Goal: Task Accomplishment & Management: Use online tool/utility

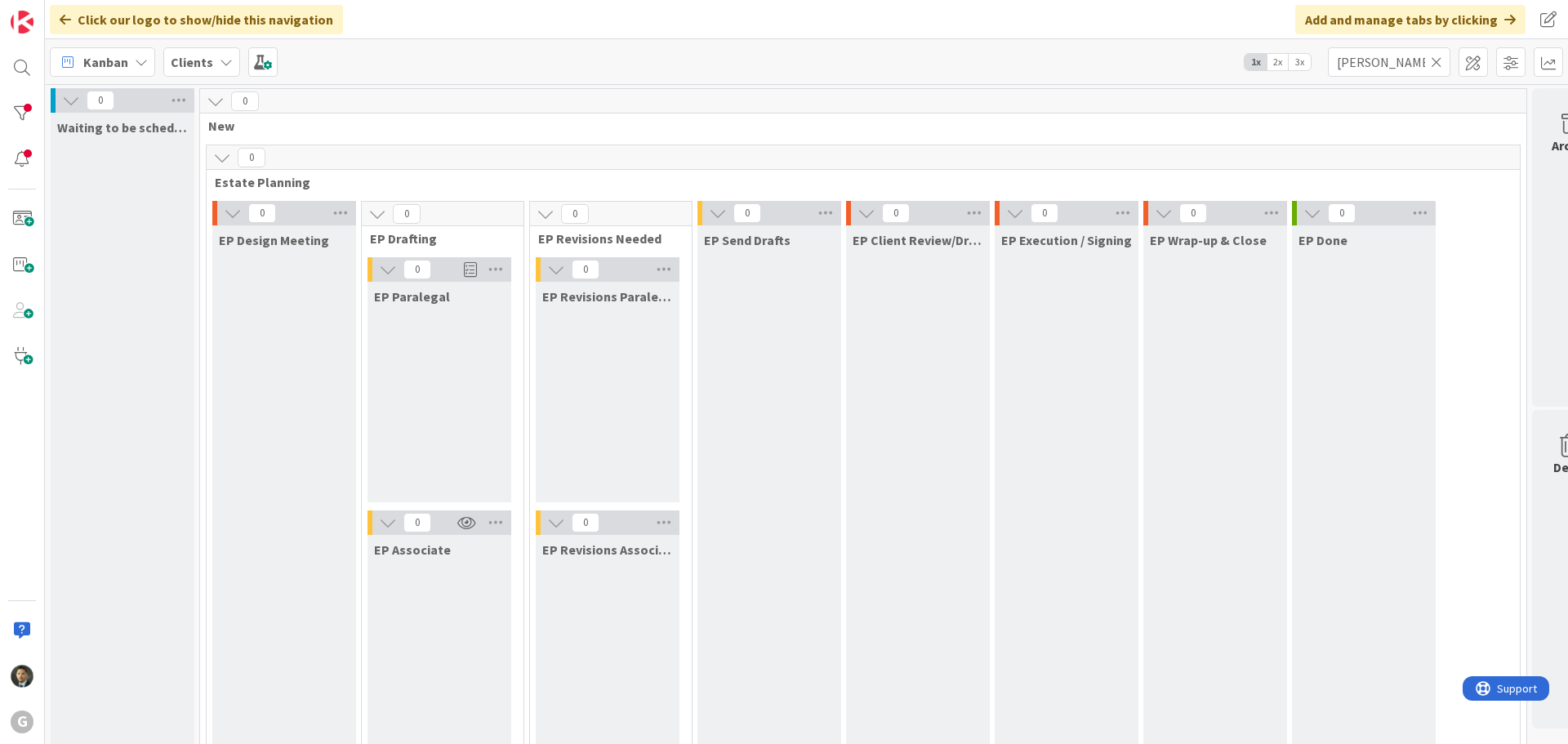
drag, startPoint x: 1366, startPoint y: 55, endPoint x: 1306, endPoint y: 64, distance: 60.7
click at [1306, 64] on div "Kanban Clients 1x 2x 3x [PERSON_NAME]" at bounding box center [806, 61] width 1522 height 45
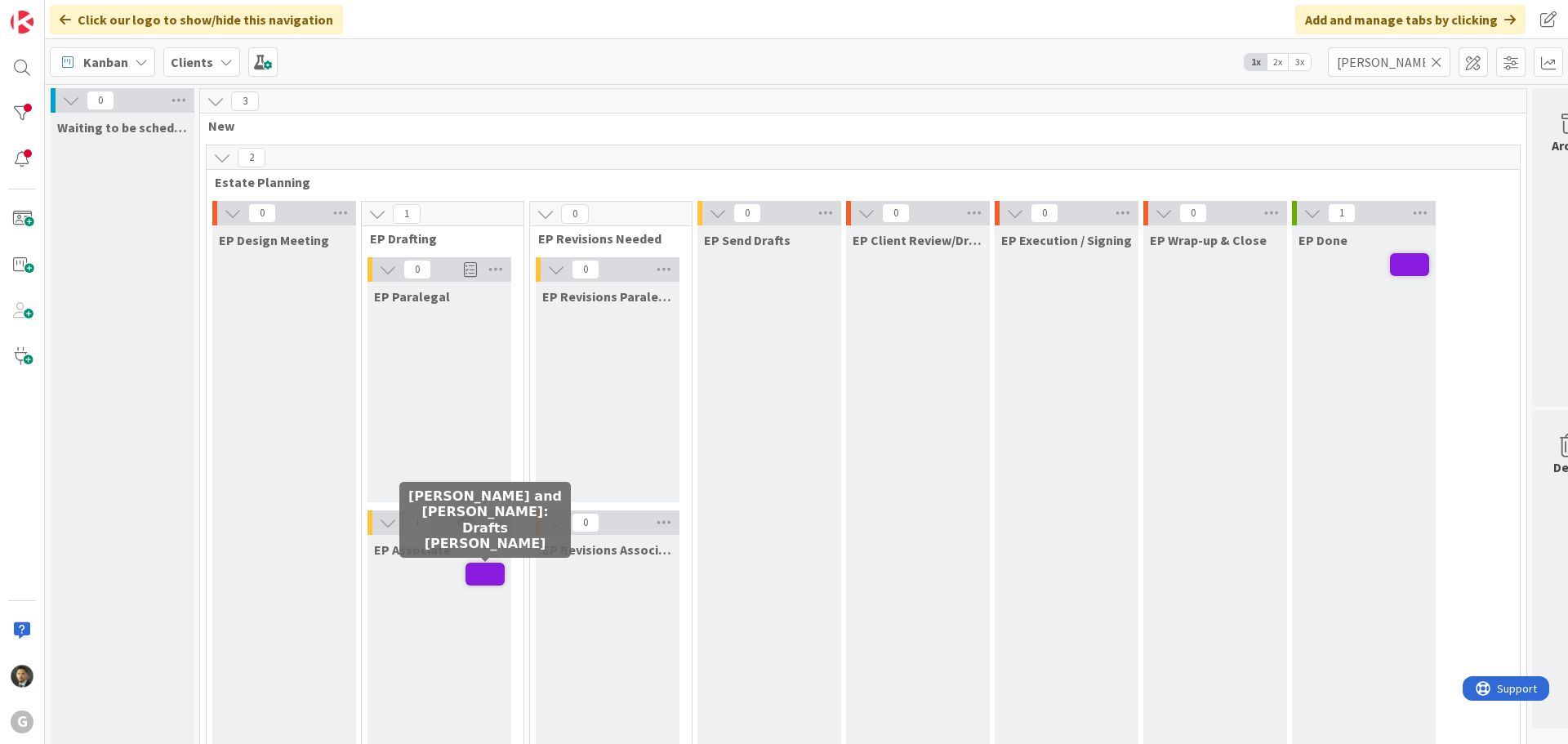
type input "[PERSON_NAME]"
click at [459, 574] on div "EP Associate" at bounding box center [439, 646] width 144 height 221
click at [467, 582] on span at bounding box center [485, 574] width 39 height 23
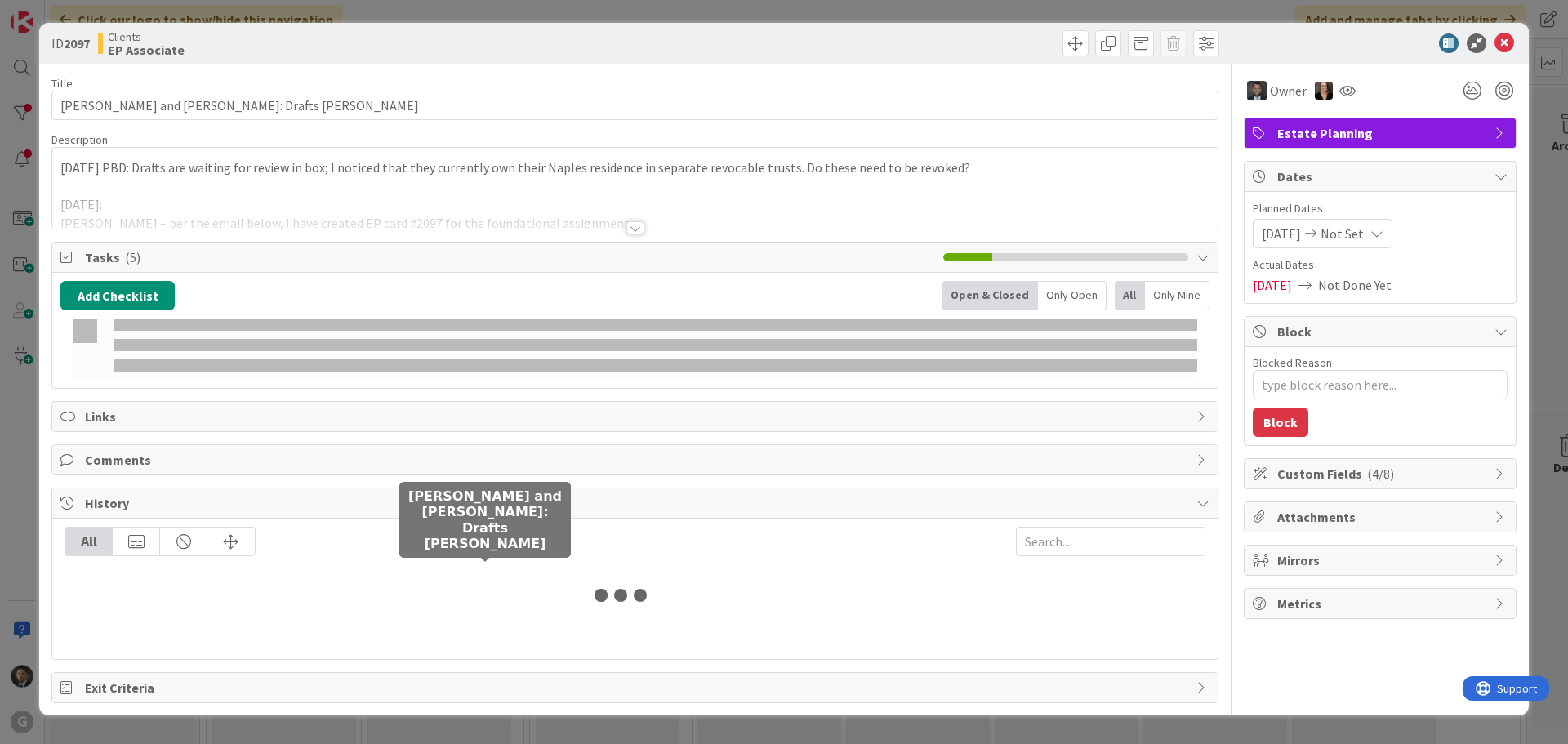
type textarea "x"
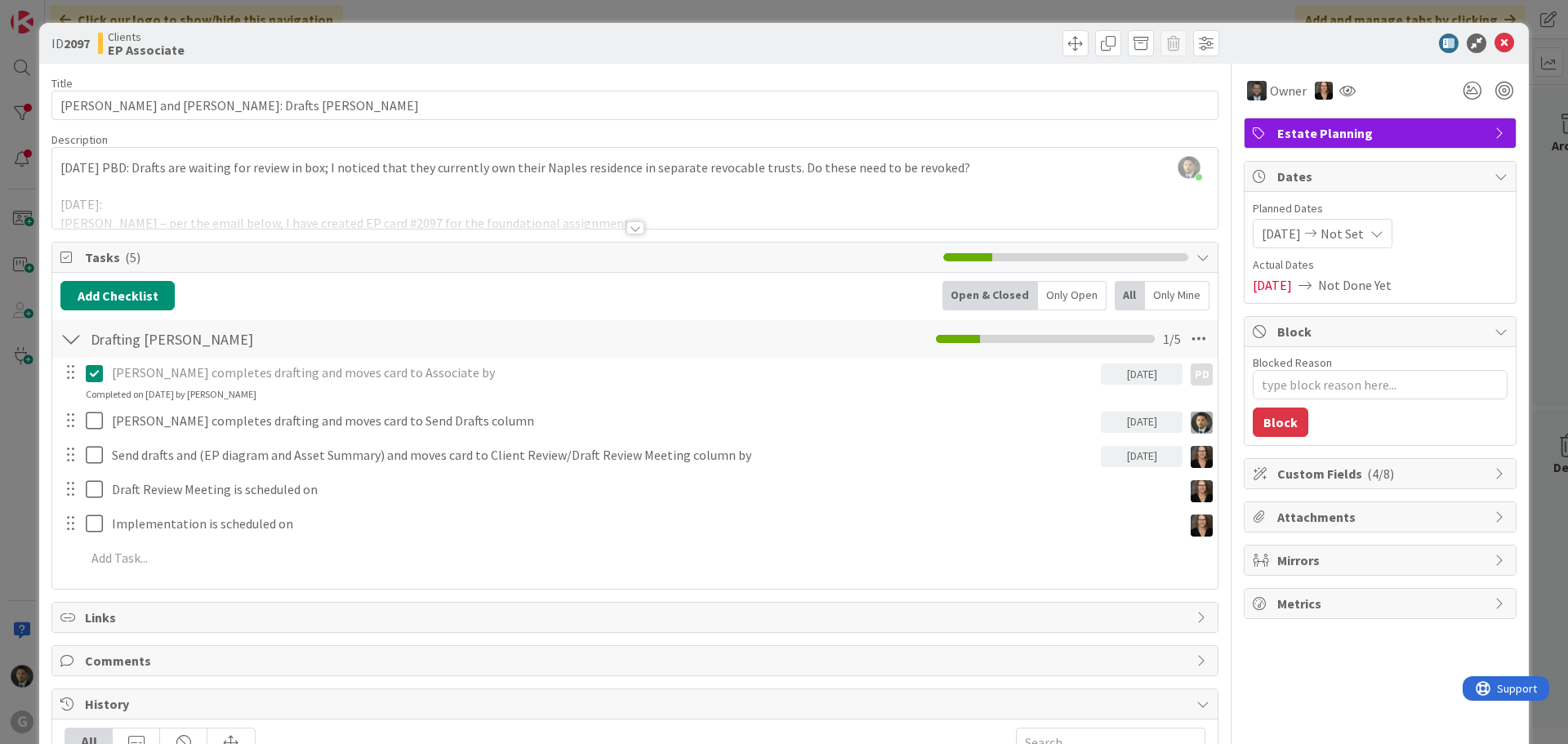
click at [61, 170] on div "[PERSON_NAME] just joined [DATE] PBD: Drafts are waiting for review in box; I n…" at bounding box center [634, 188] width 1165 height 81
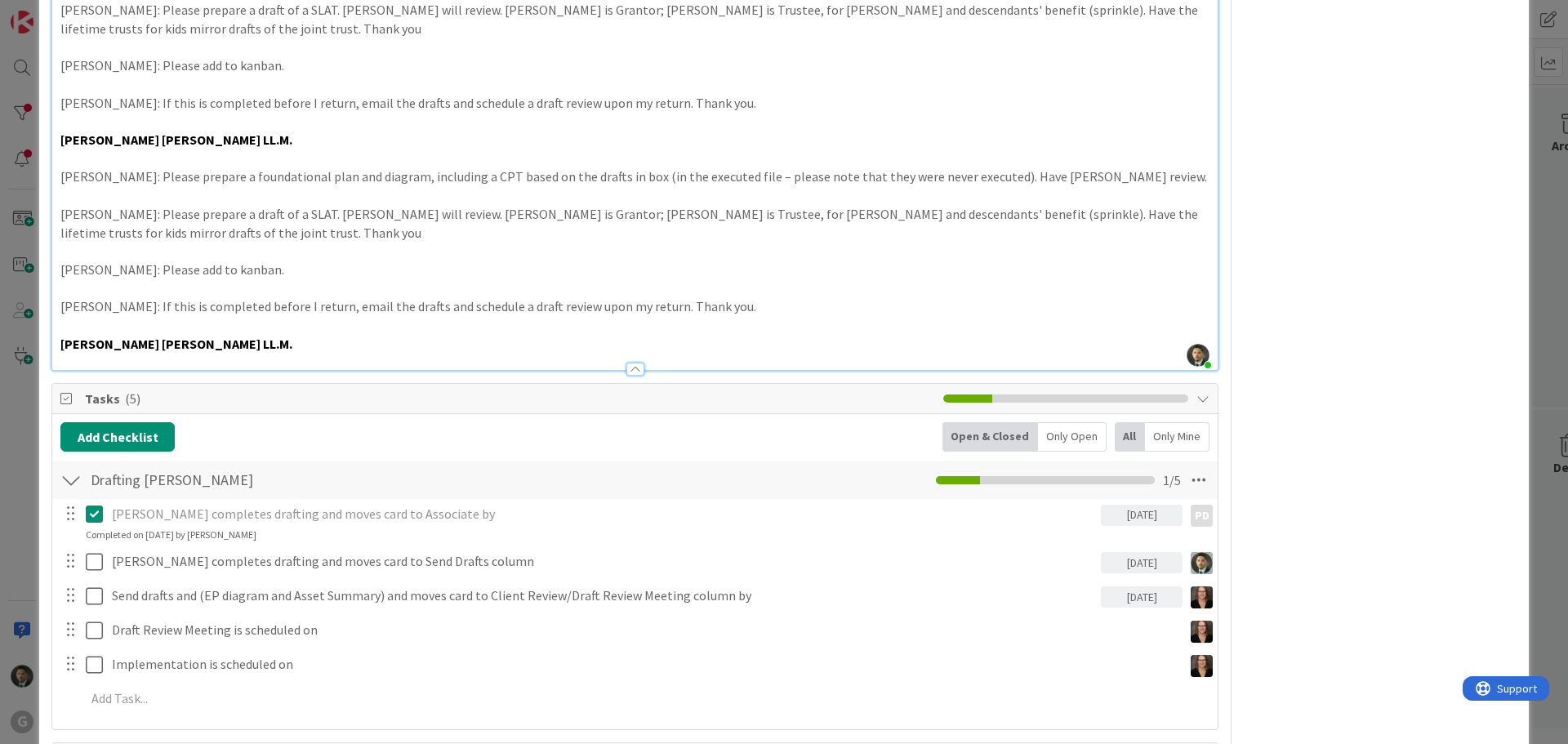
scroll to position [654, 0]
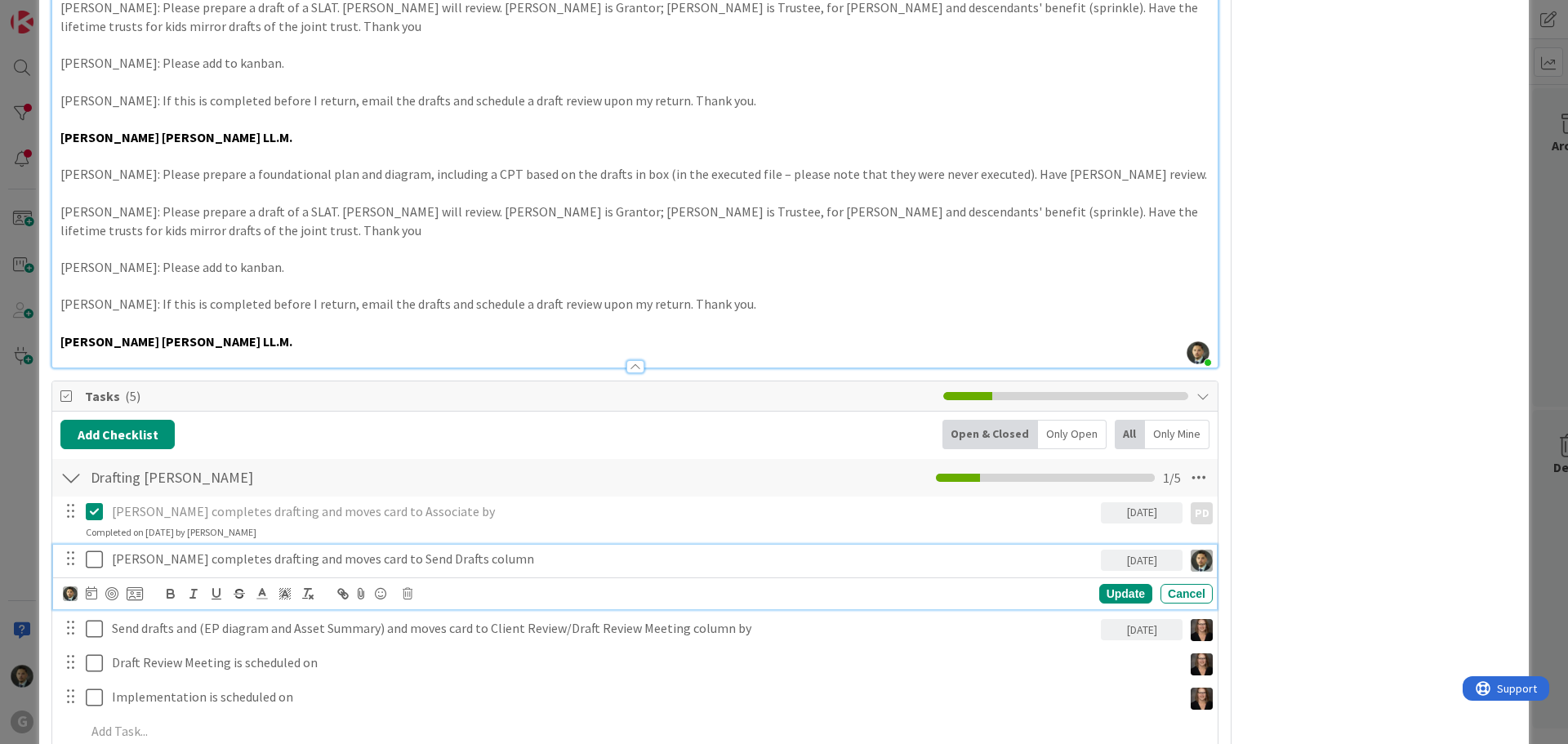
type textarea "x"
drag, startPoint x: 454, startPoint y: 558, endPoint x: 351, endPoint y: 560, distance: 103.0
click at [351, 560] on p "[PERSON_NAME] completes drafting and moves card to Send Drafts column" at bounding box center [603, 559] width 982 height 19
click at [91, 560] on icon at bounding box center [98, 559] width 25 height 19
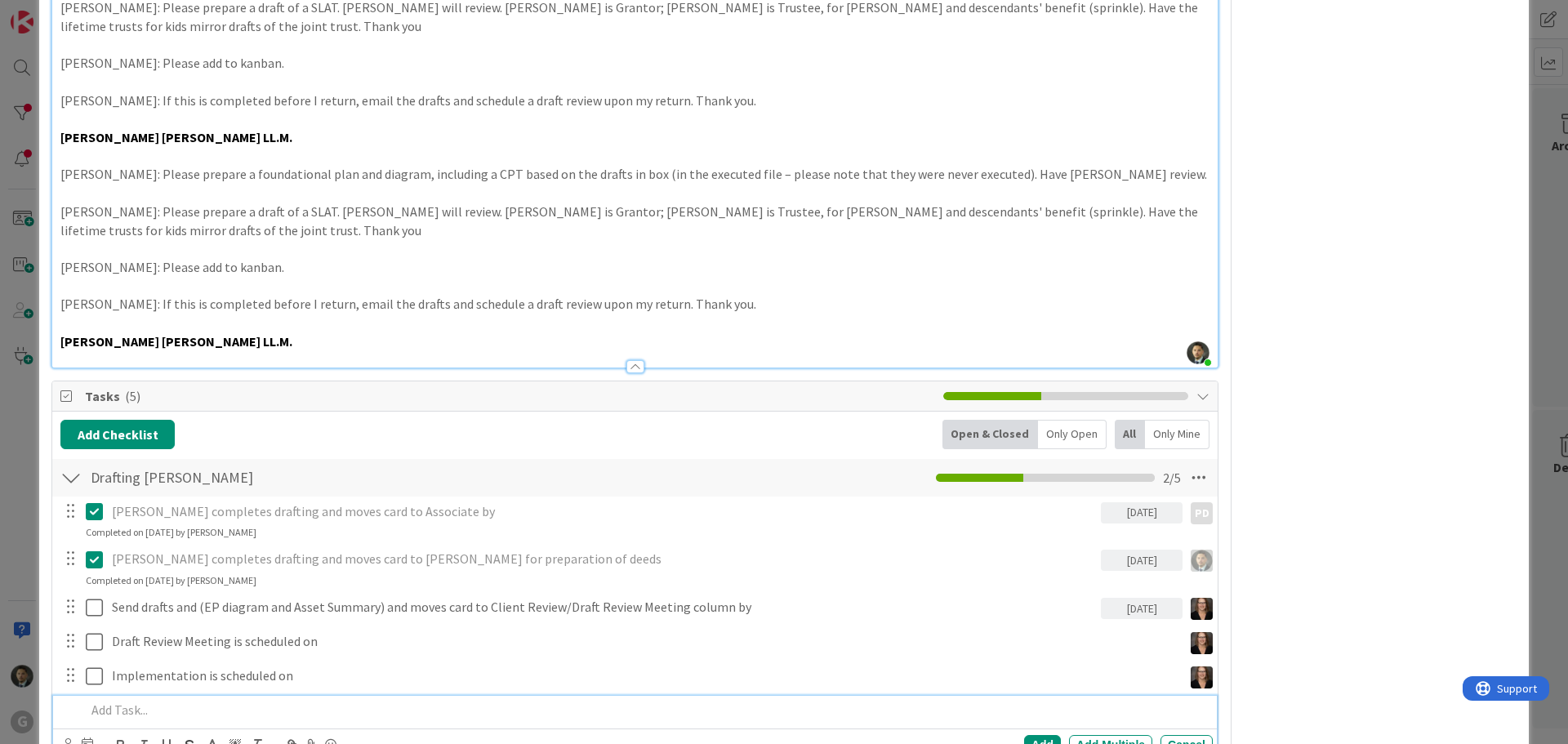
click at [174, 712] on p at bounding box center [645, 709] width 1120 height 19
type textarea "x"
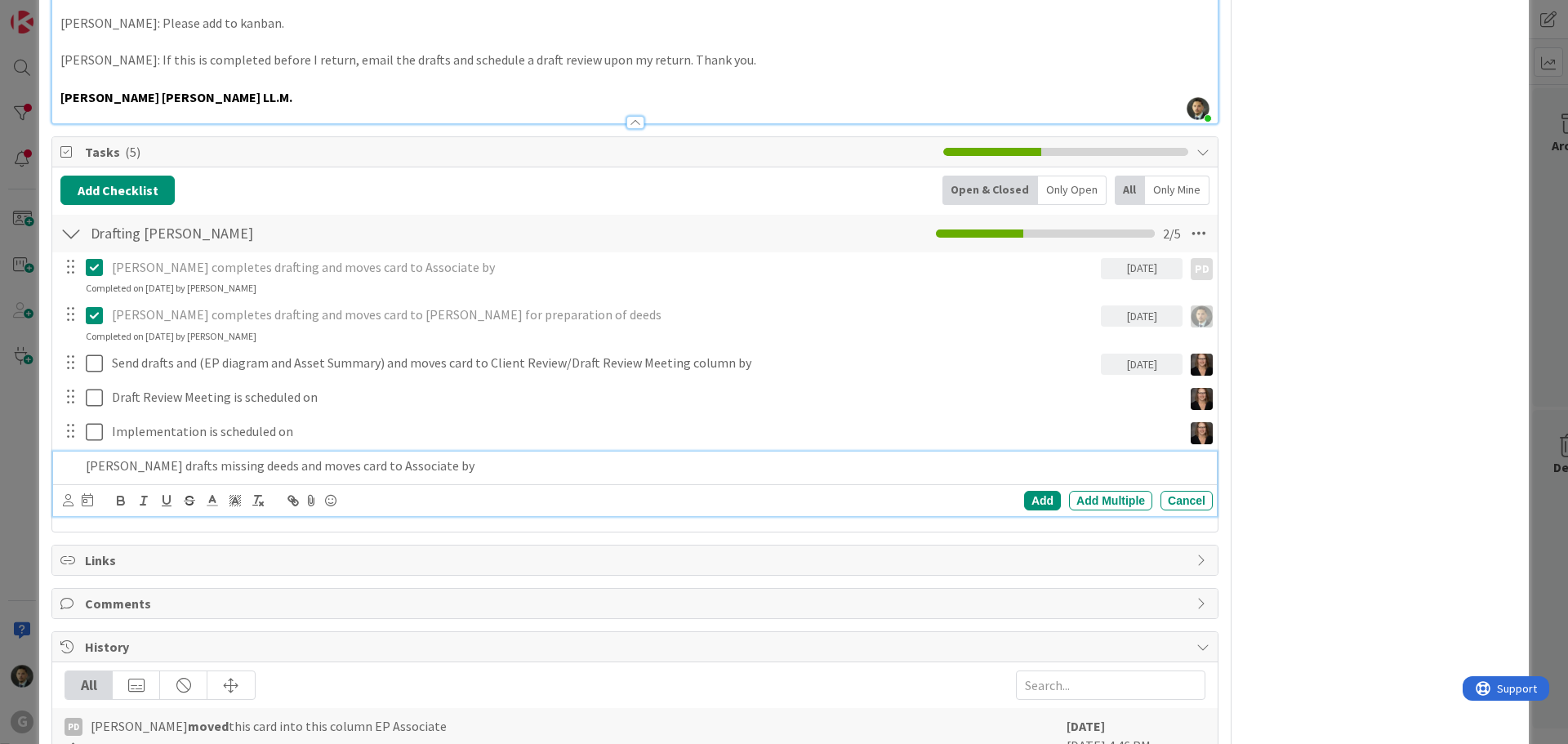
scroll to position [898, 0]
click at [89, 499] on icon at bounding box center [88, 499] width 12 height 13
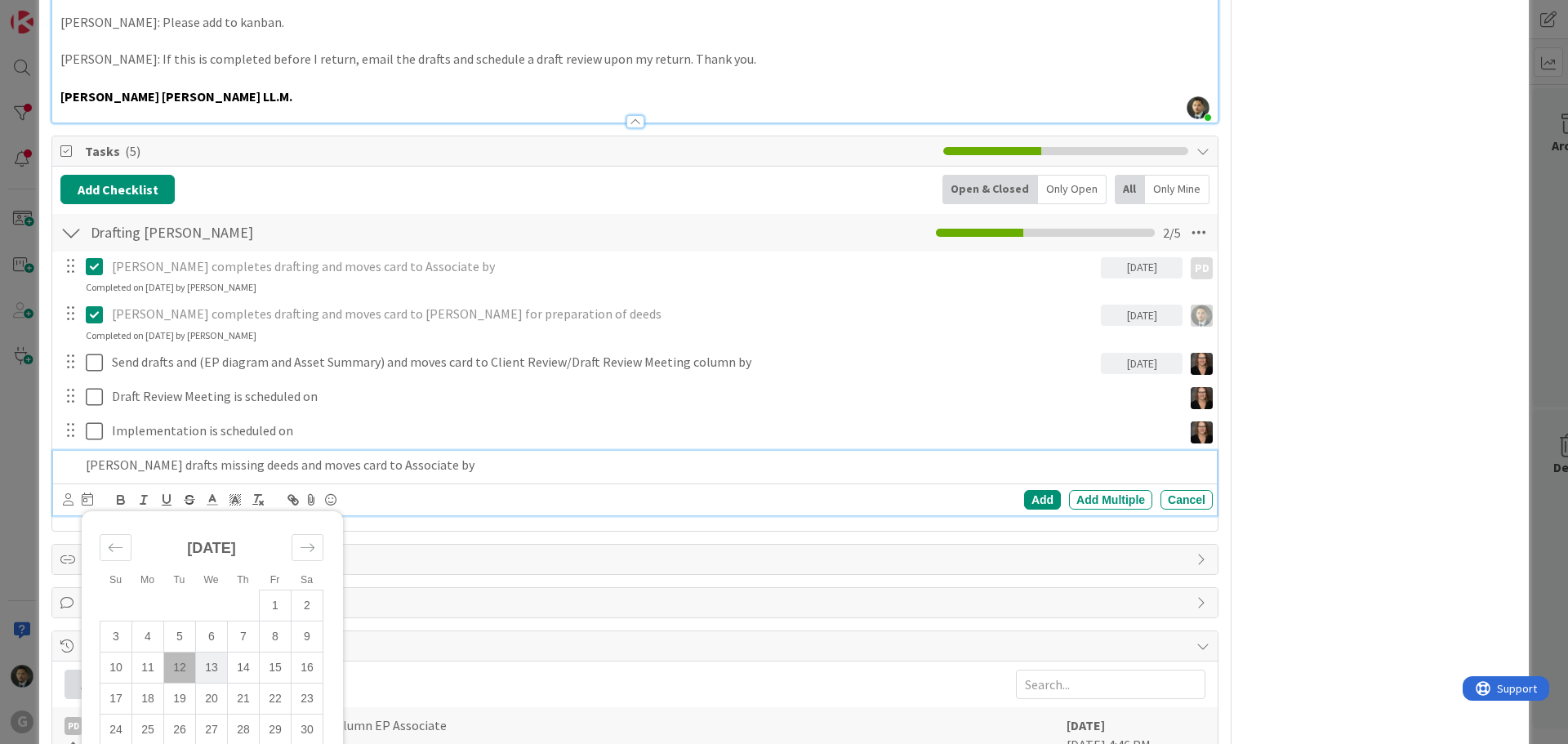
click at [206, 668] on td "13" at bounding box center [211, 667] width 32 height 31
click at [69, 499] on icon at bounding box center [68, 499] width 11 height 12
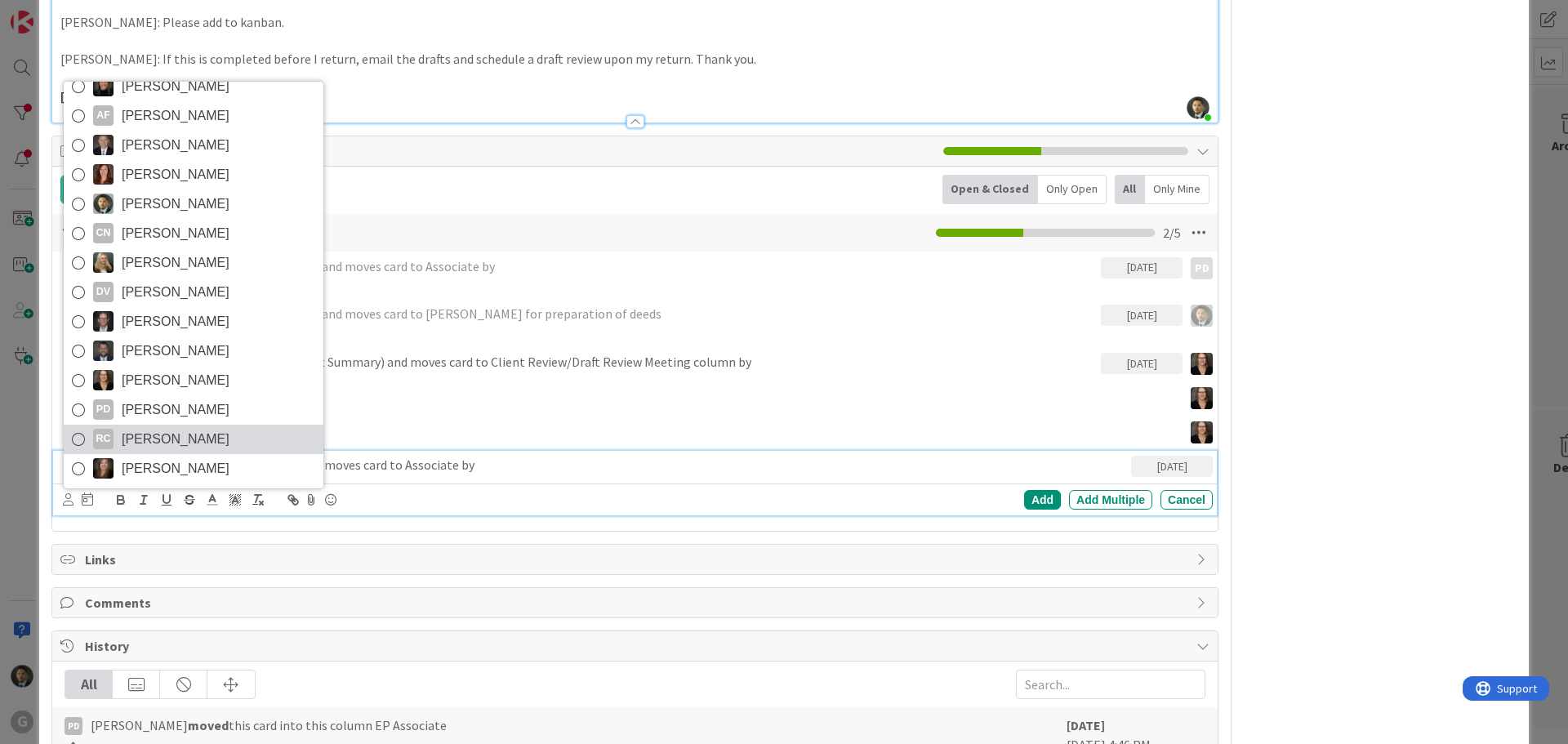
scroll to position [35, 0]
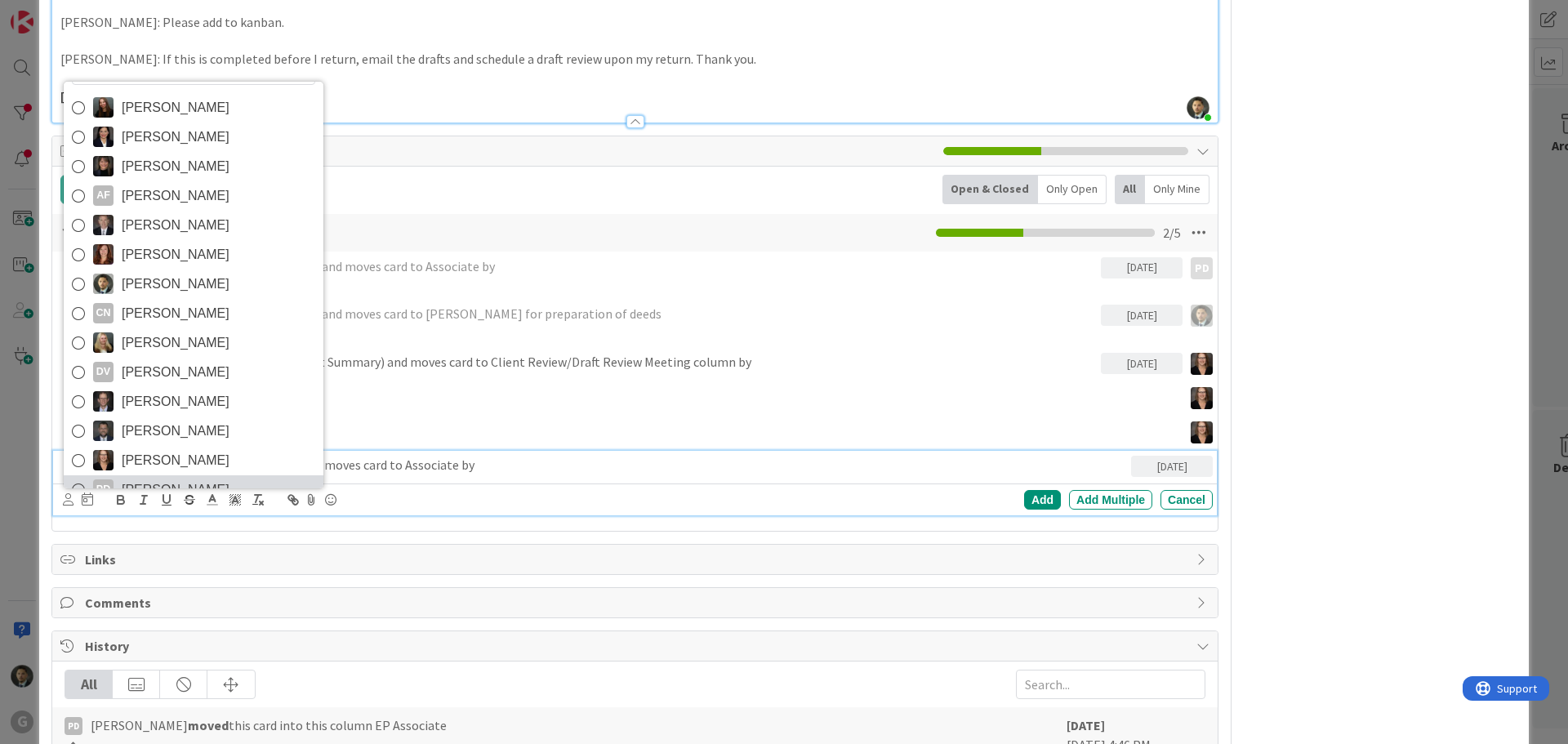
click at [183, 484] on span "[PERSON_NAME]" at bounding box center [175, 490] width 108 height 25
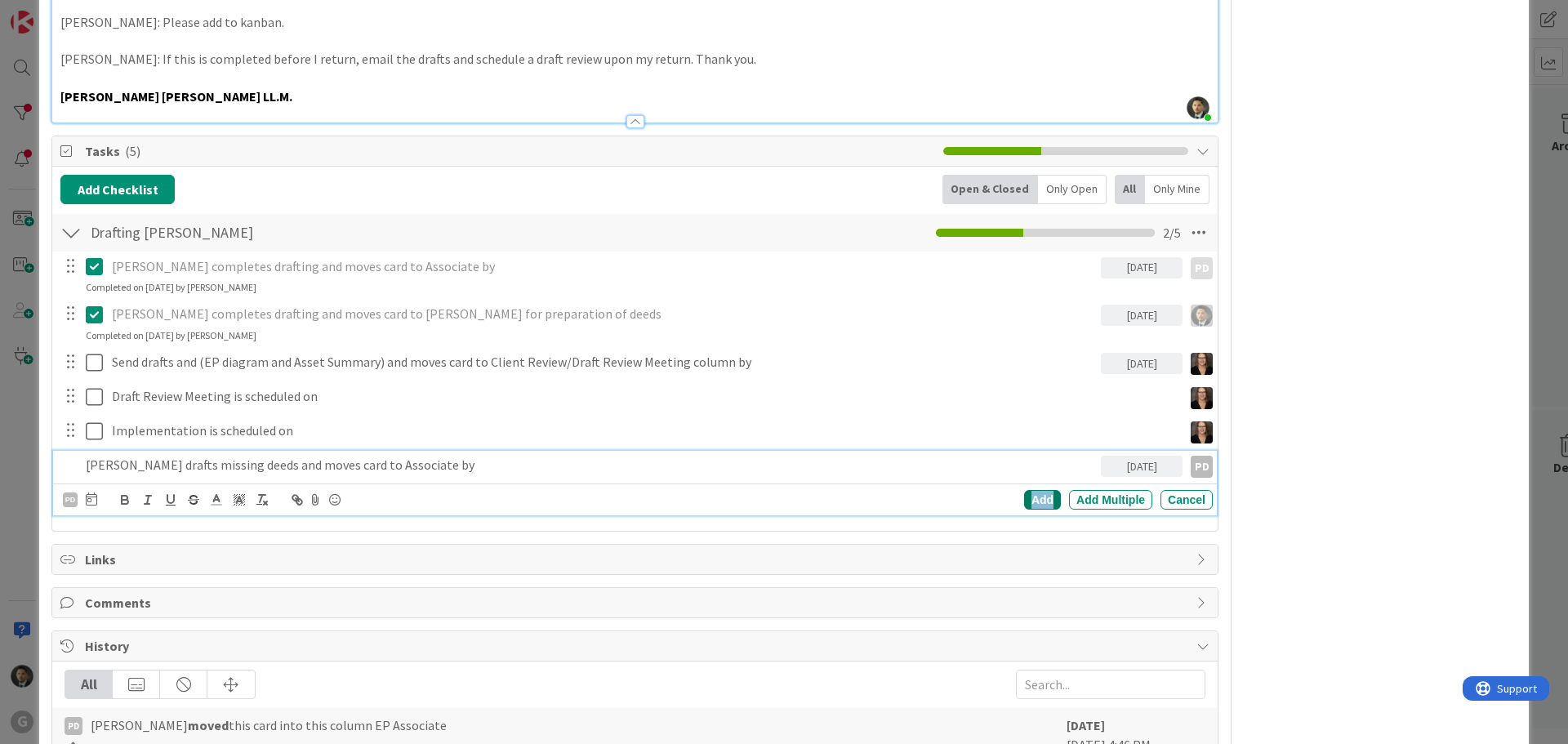
click at [1025, 499] on div "Add" at bounding box center [1042, 499] width 36 height 19
type textarea "x"
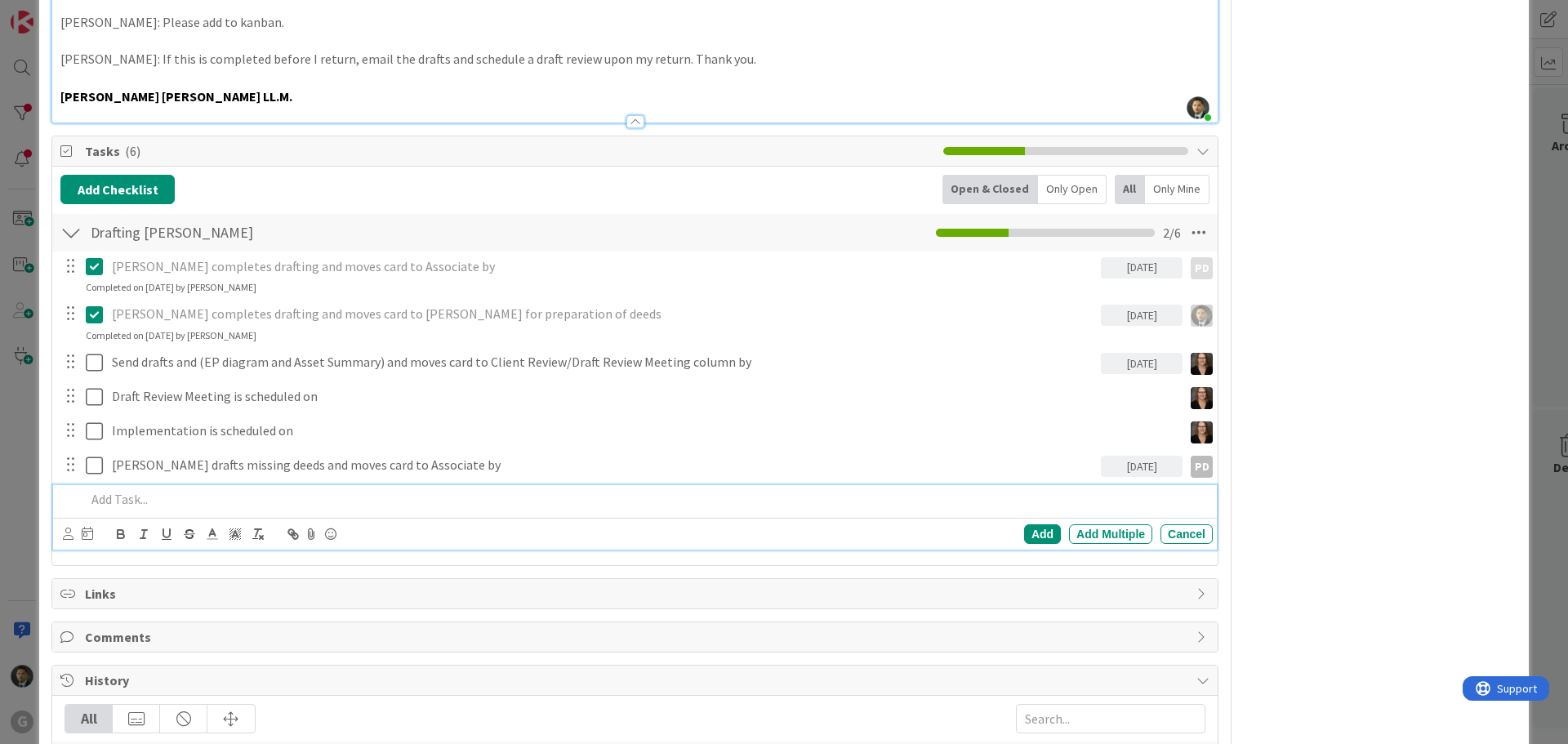
click at [420, 503] on p at bounding box center [645, 499] width 1120 height 19
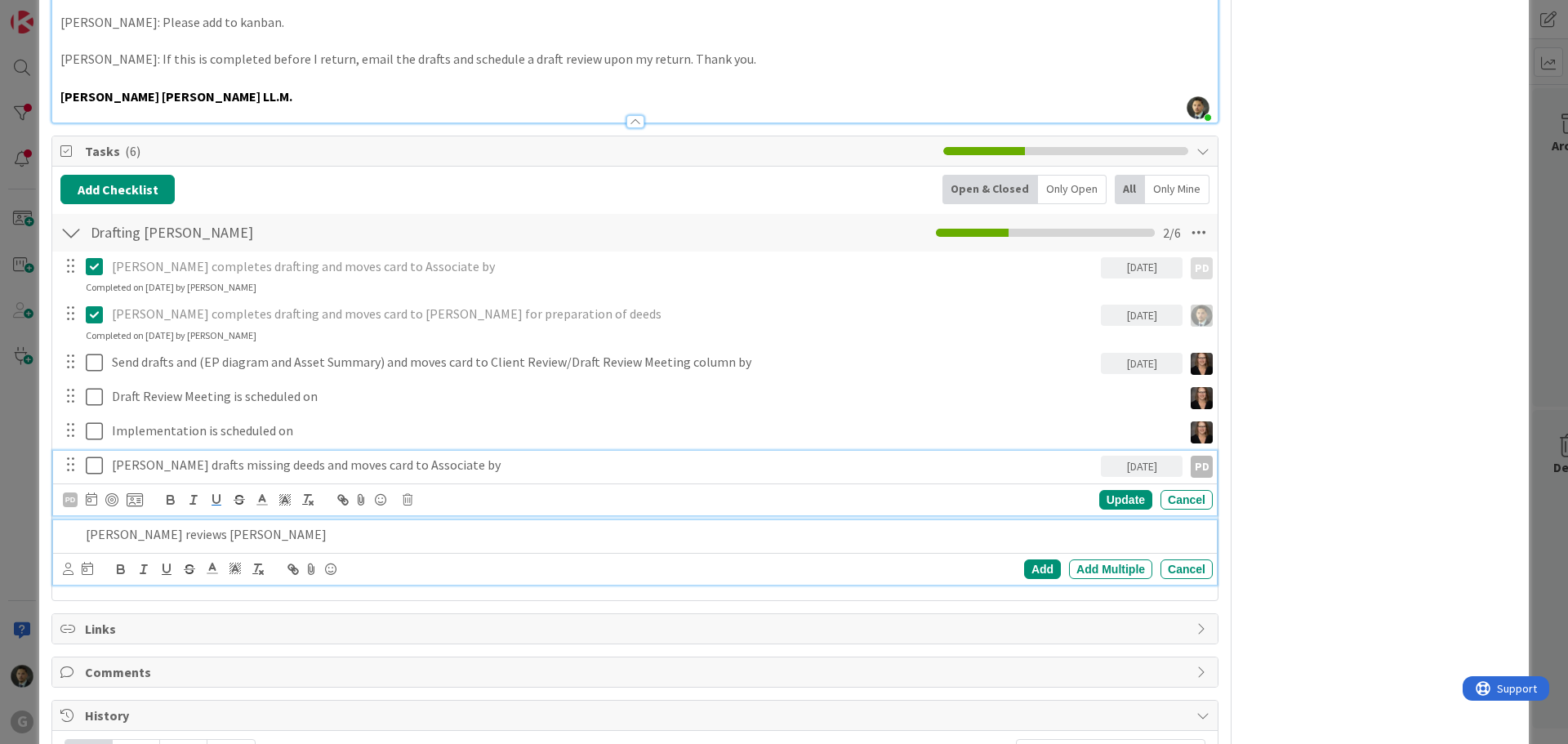
scroll to position [934, 0]
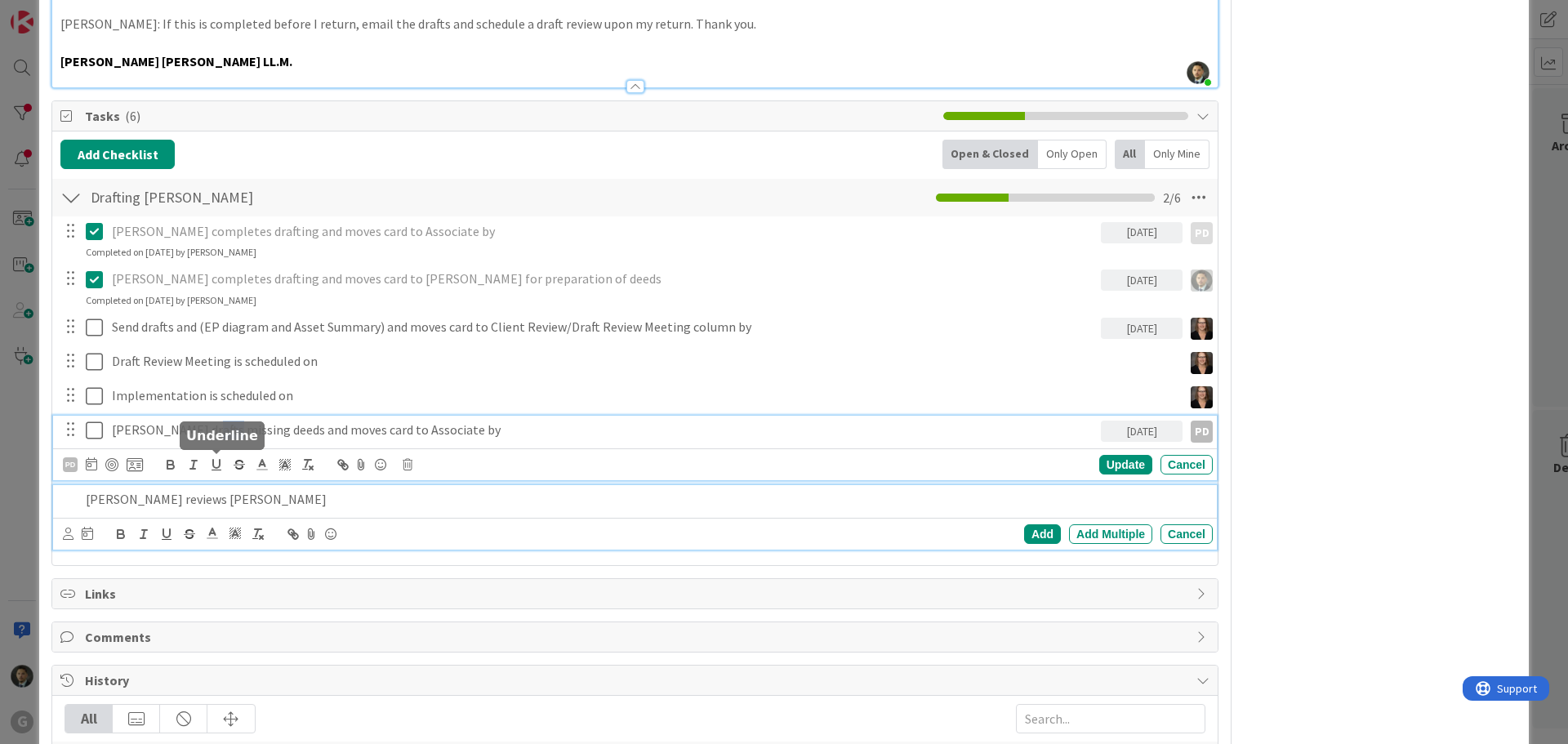
drag, startPoint x: 217, startPoint y: 468, endPoint x: 198, endPoint y: 468, distance: 19.0
click at [198, 468] on div "[PERSON_NAME] drafts missing deeds and moves card to Associate by [DATE] PD PD …" at bounding box center [634, 448] width 1163 height 65
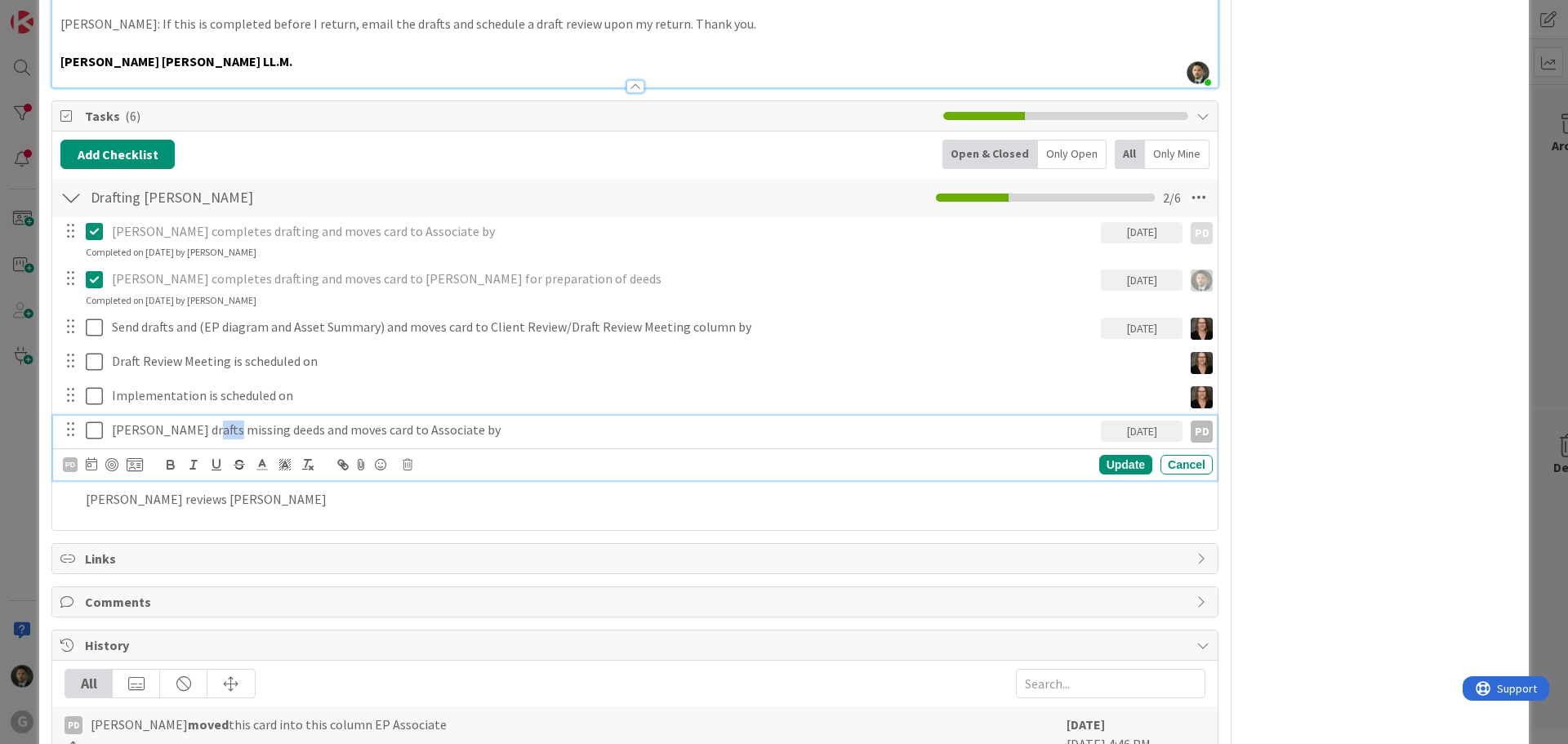
click at [213, 433] on p "[PERSON_NAME] drafts missing deeds and moves card to Associate by" at bounding box center [603, 429] width 982 height 19
click at [1111, 460] on div "Update" at bounding box center [1126, 464] width 53 height 19
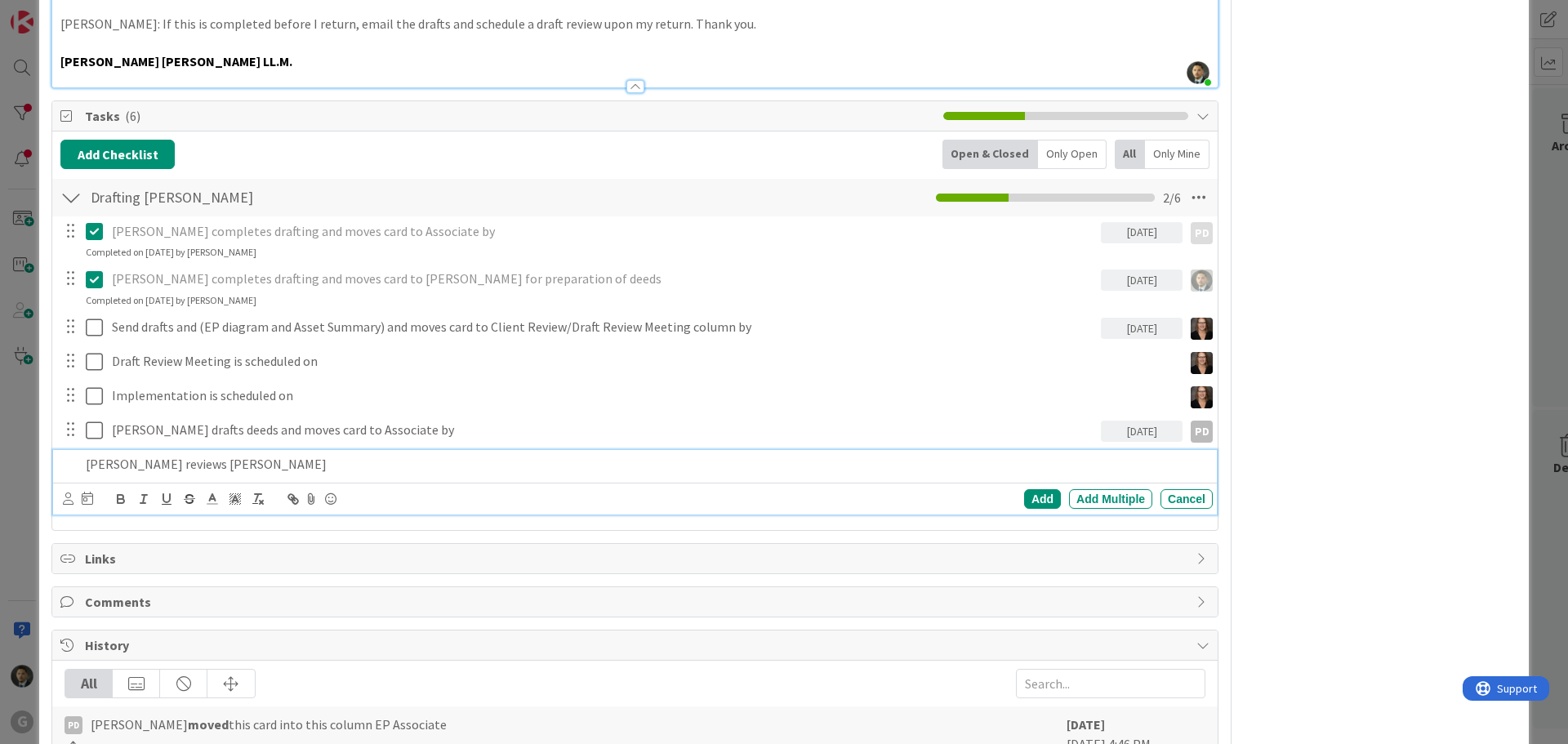
click at [307, 459] on p "[PERSON_NAME] reviews [PERSON_NAME]" at bounding box center [645, 464] width 1120 height 19
click at [90, 498] on icon at bounding box center [88, 498] width 12 height 13
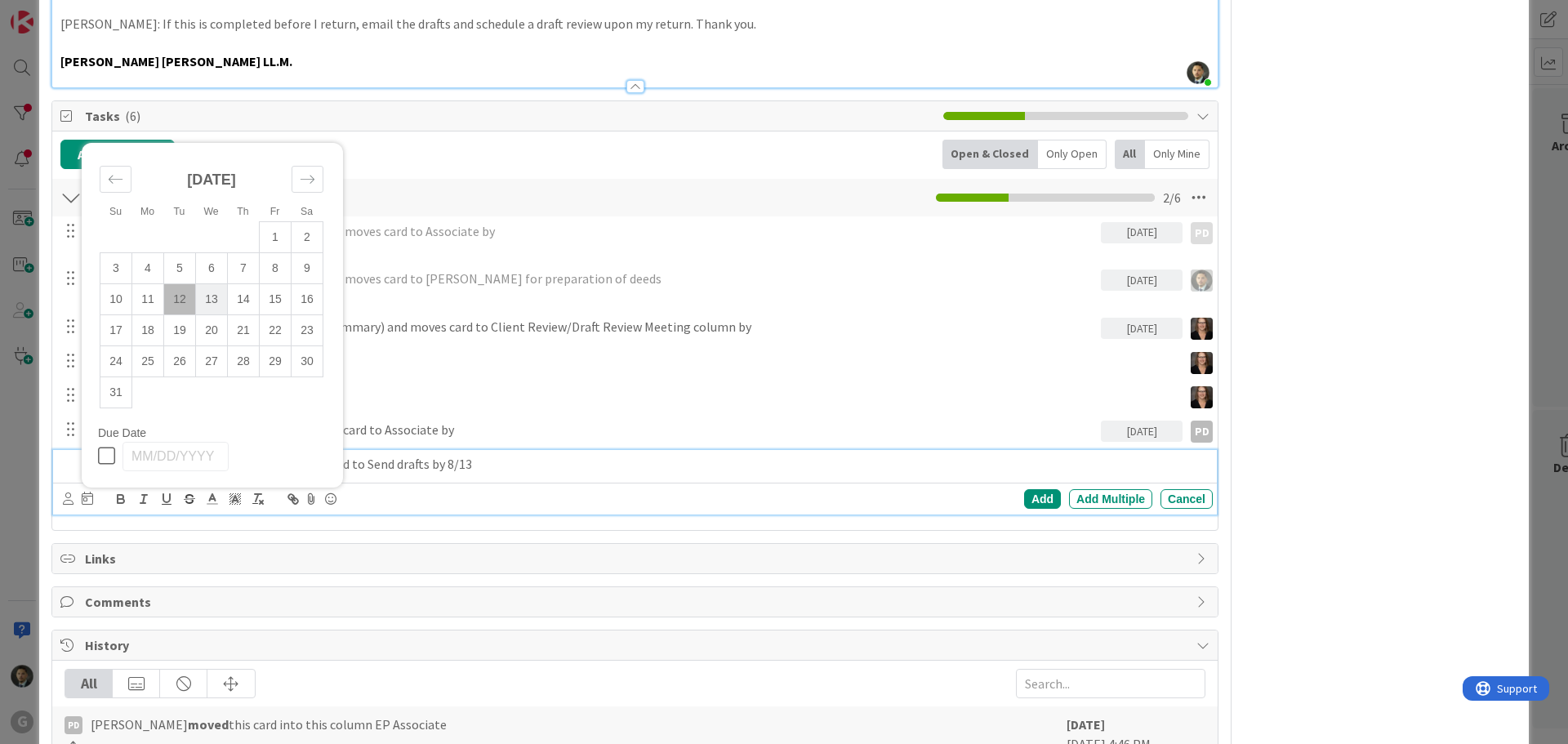
click at [211, 301] on td "13" at bounding box center [211, 299] width 32 height 31
click at [66, 502] on icon at bounding box center [68, 498] width 11 height 12
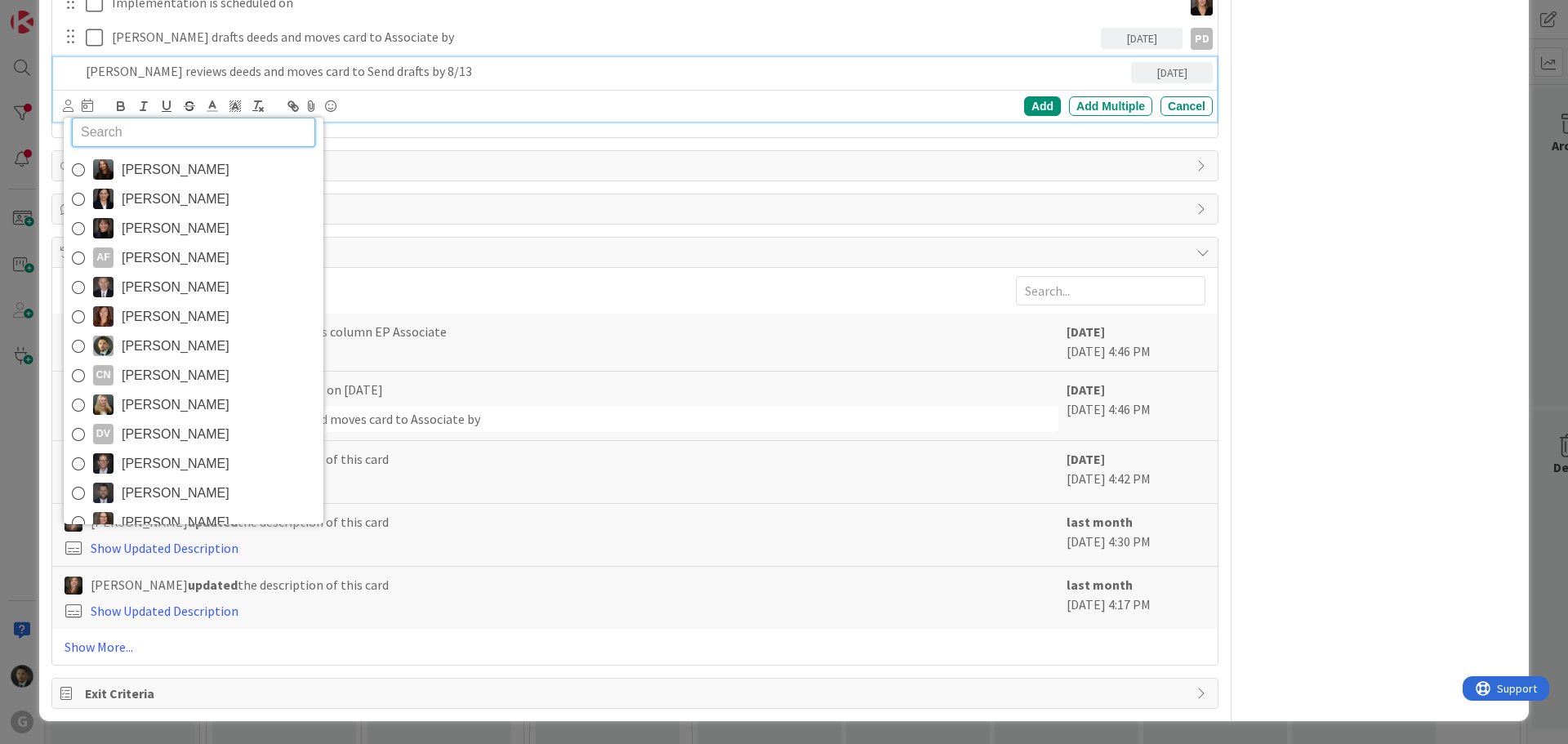
scroll to position [90, 0]
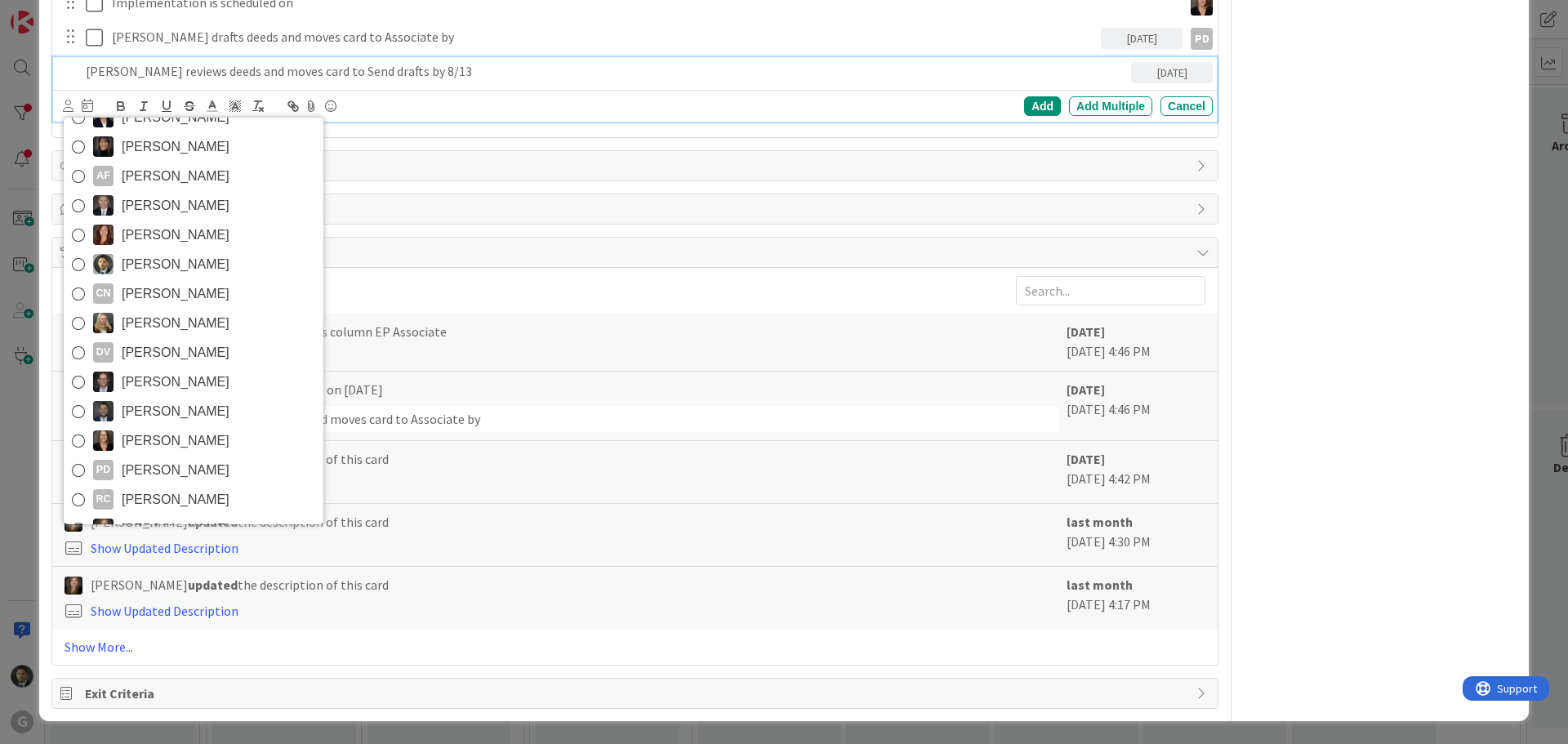
click at [204, 268] on span "[PERSON_NAME]" at bounding box center [175, 264] width 108 height 25
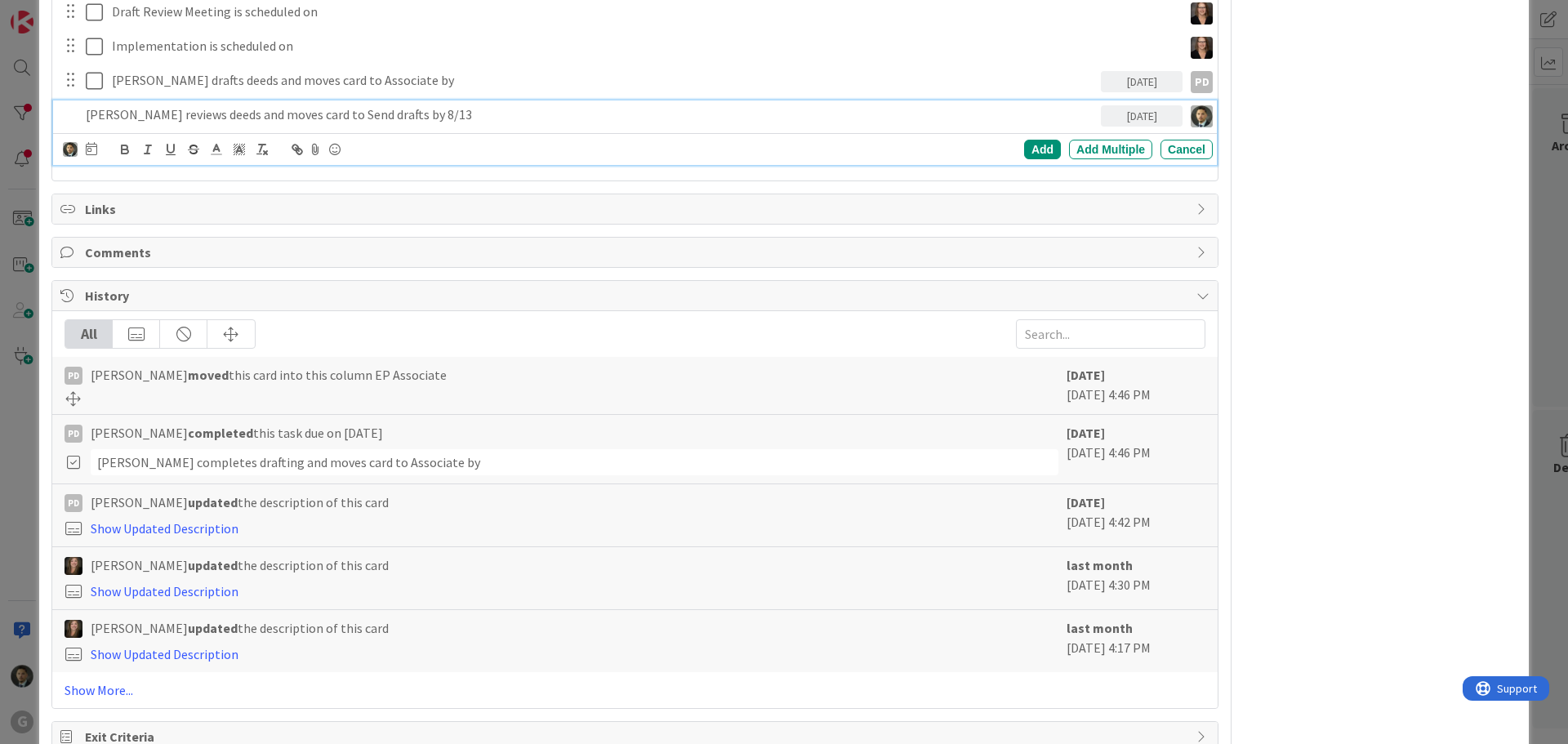
scroll to position [1162, 0]
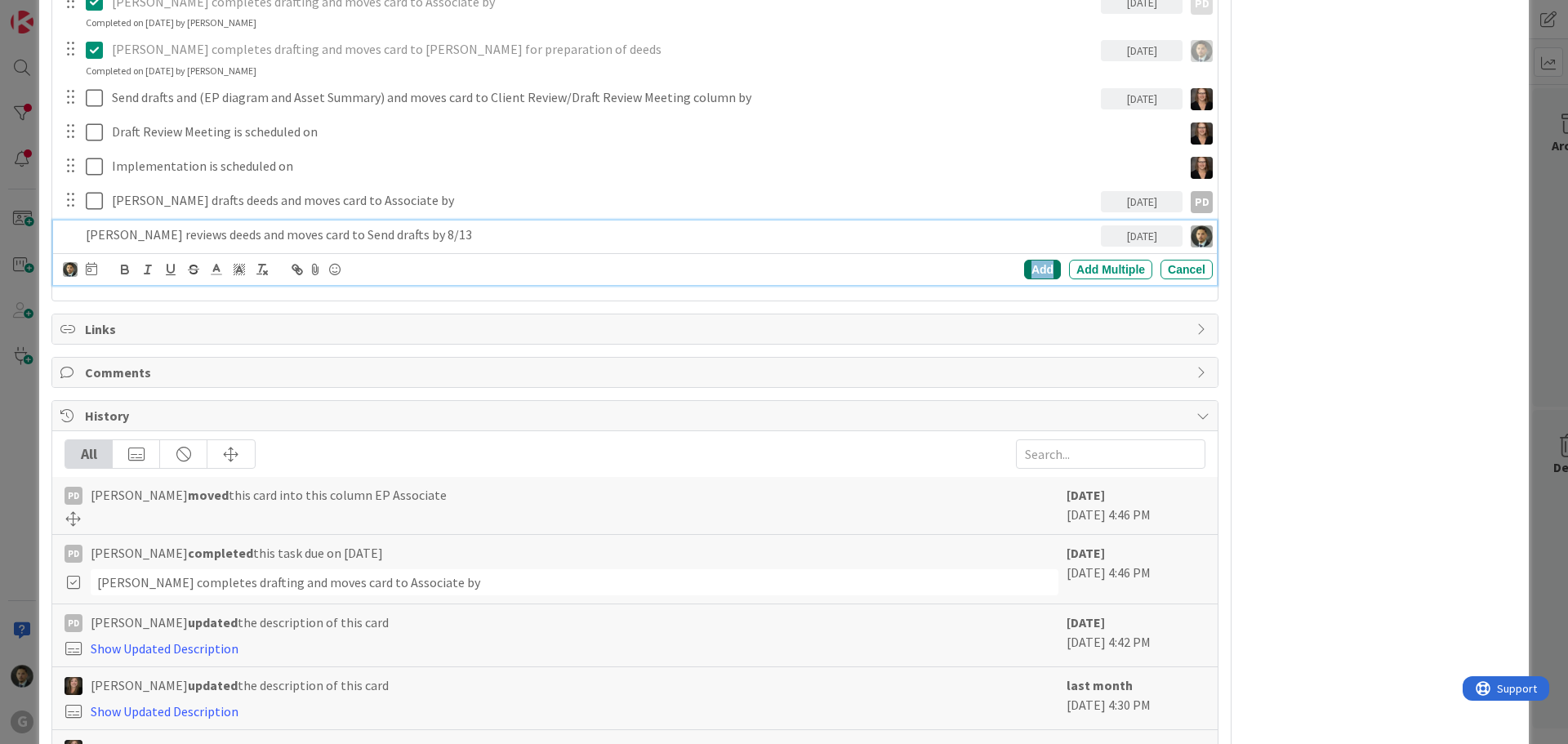
click at [1024, 270] on div "Add" at bounding box center [1042, 269] width 36 height 19
type textarea "x"
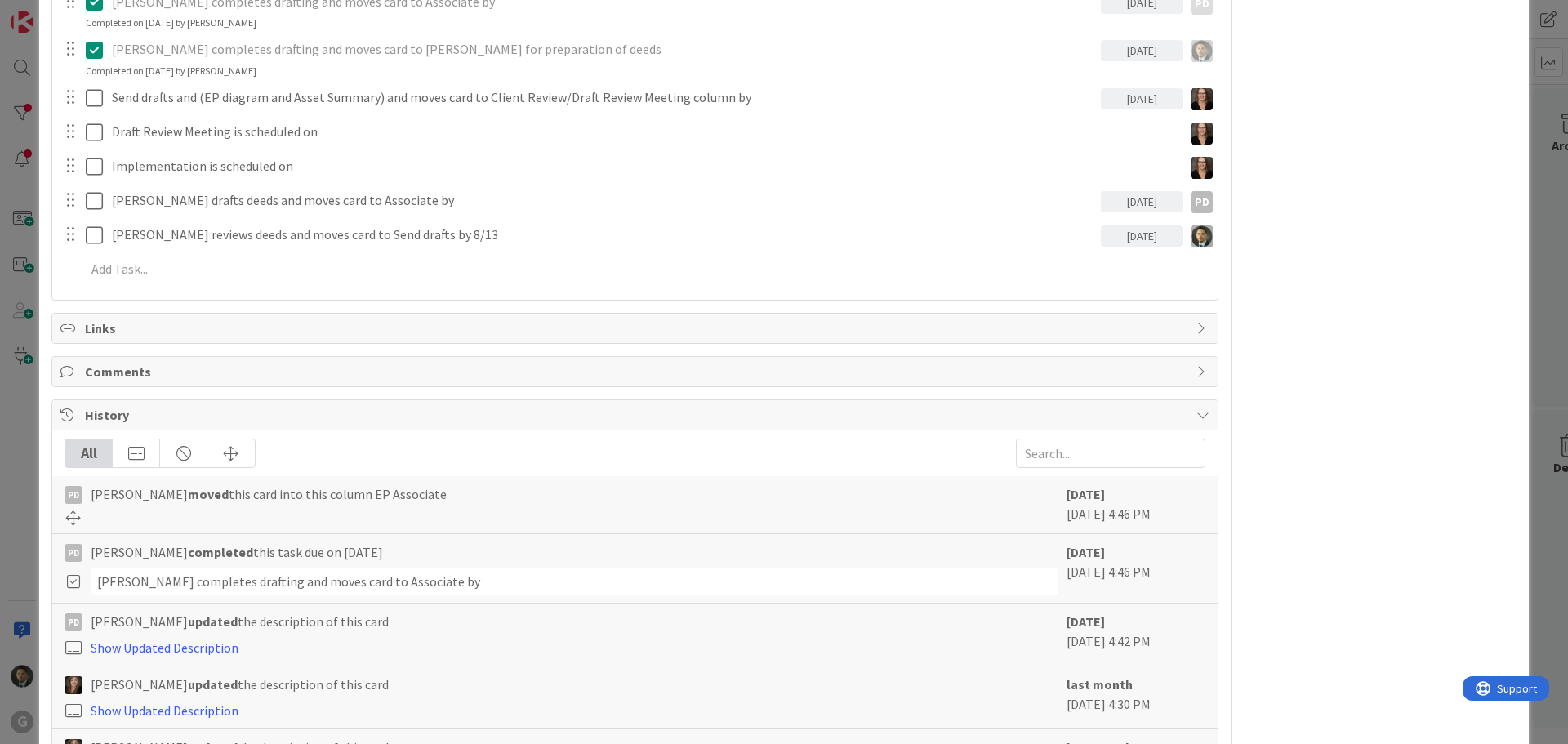
click at [1129, 97] on div "[DATE]" at bounding box center [1141, 98] width 82 height 21
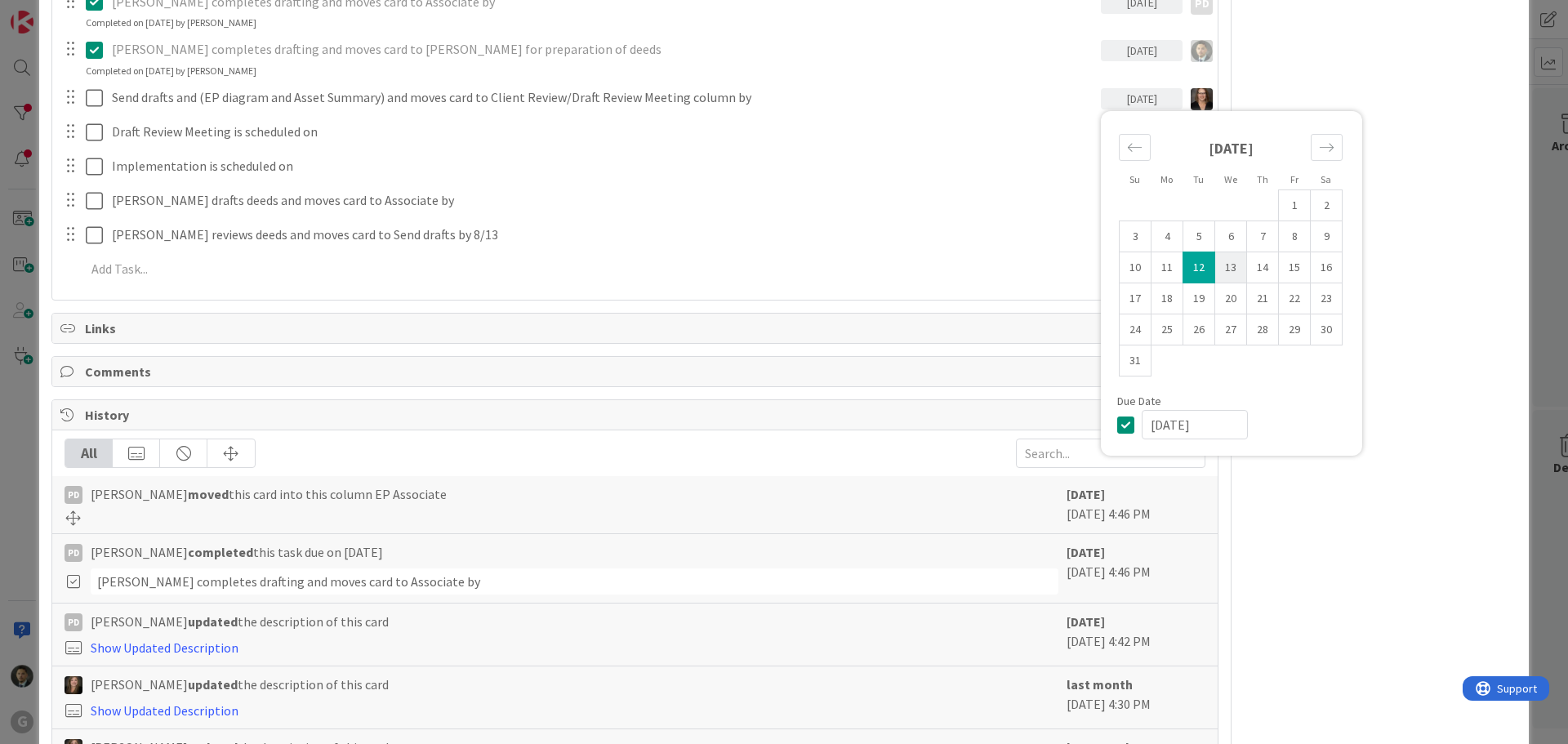
click at [1215, 262] on td "13" at bounding box center [1231, 268] width 32 height 31
type input "[DATE]"
click at [966, 284] on div "[PERSON_NAME] completes drafting and moves card to Associate by [DATE] PD PD Up…" at bounding box center [634, 139] width 1149 height 303
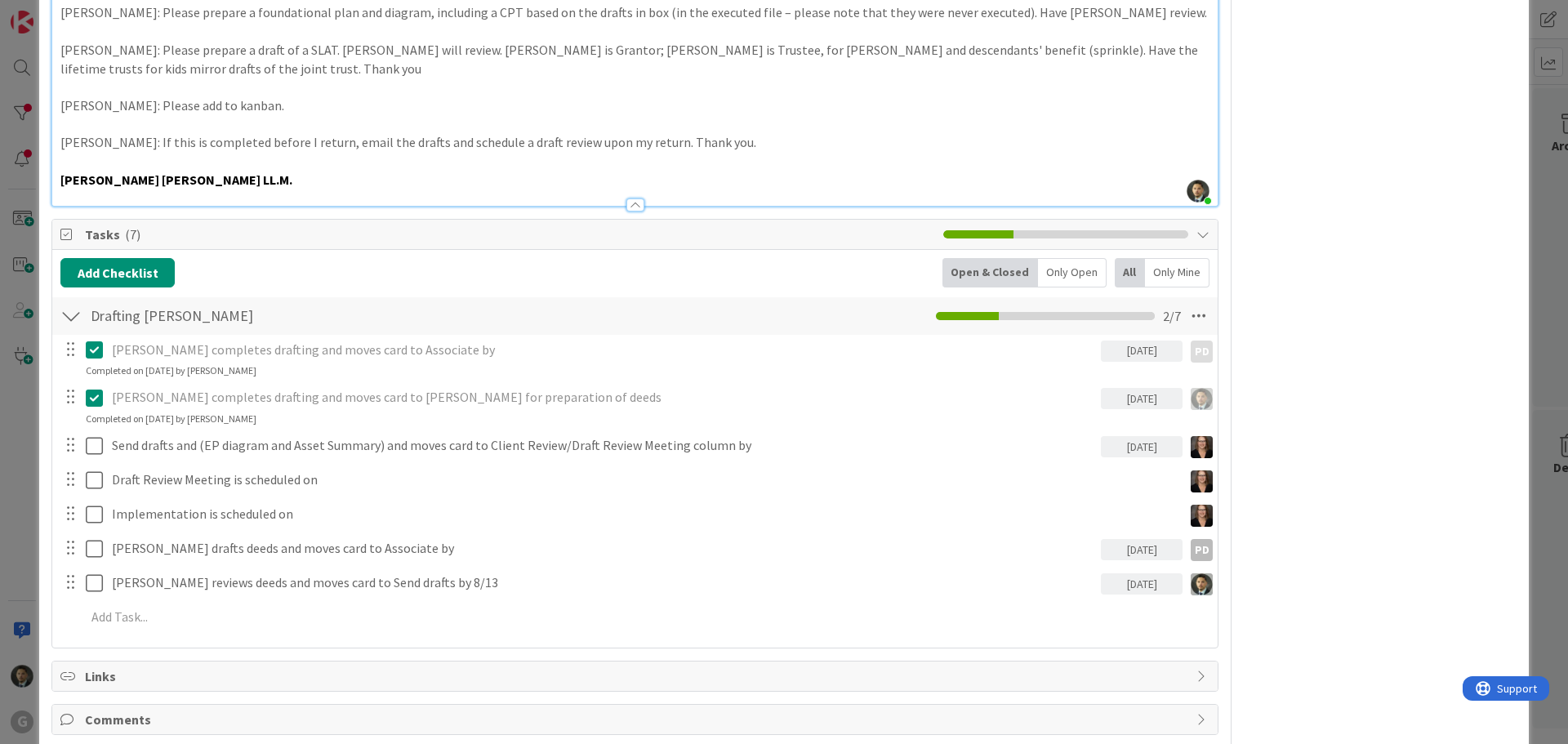
scroll to position [817, 0]
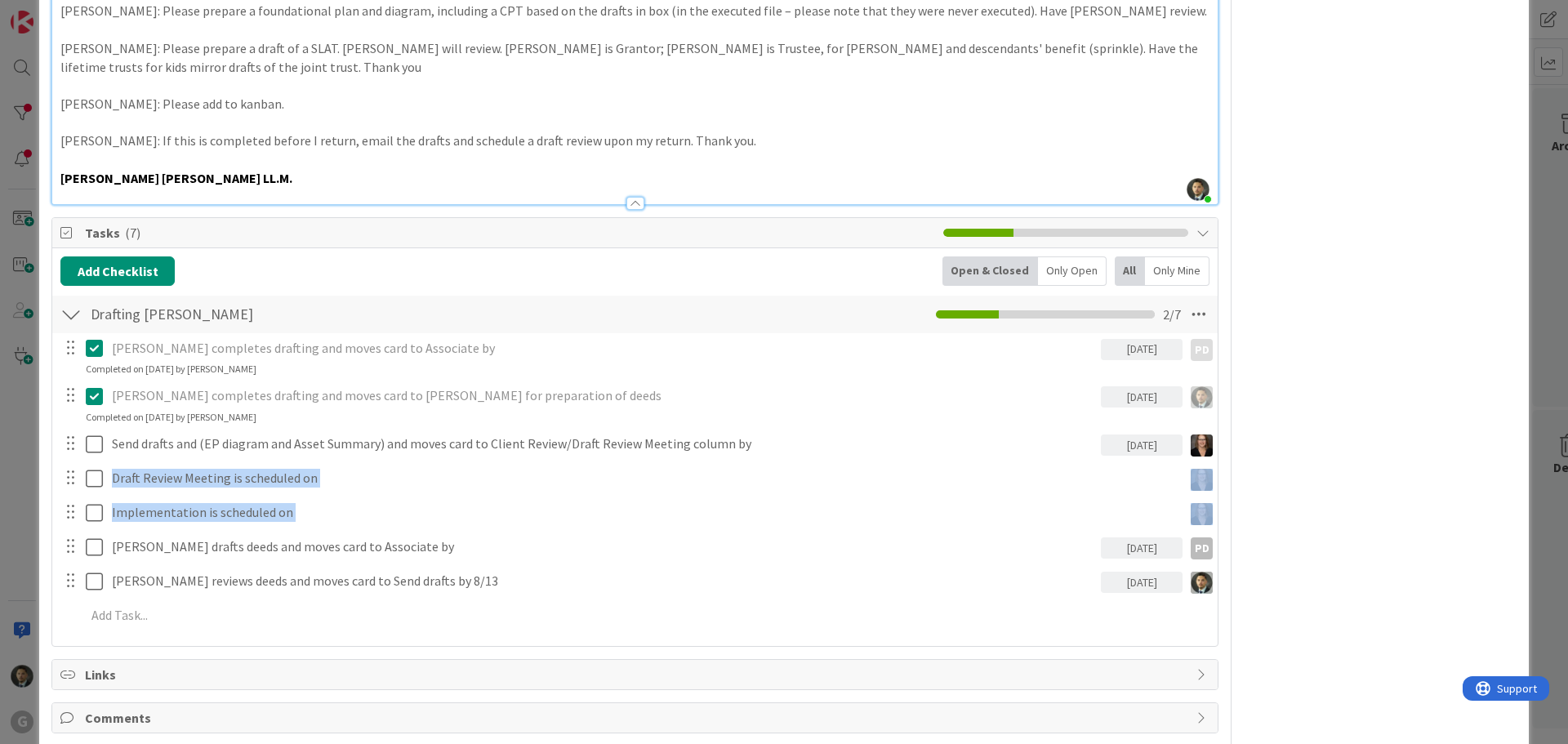
drag, startPoint x: 75, startPoint y: 560, endPoint x: 77, endPoint y: 483, distance: 77.0
click at [77, 483] on div "[PERSON_NAME] completes drafting and moves card to Associate by [DATE] PD PD Up…" at bounding box center [634, 484] width 1149 height 303
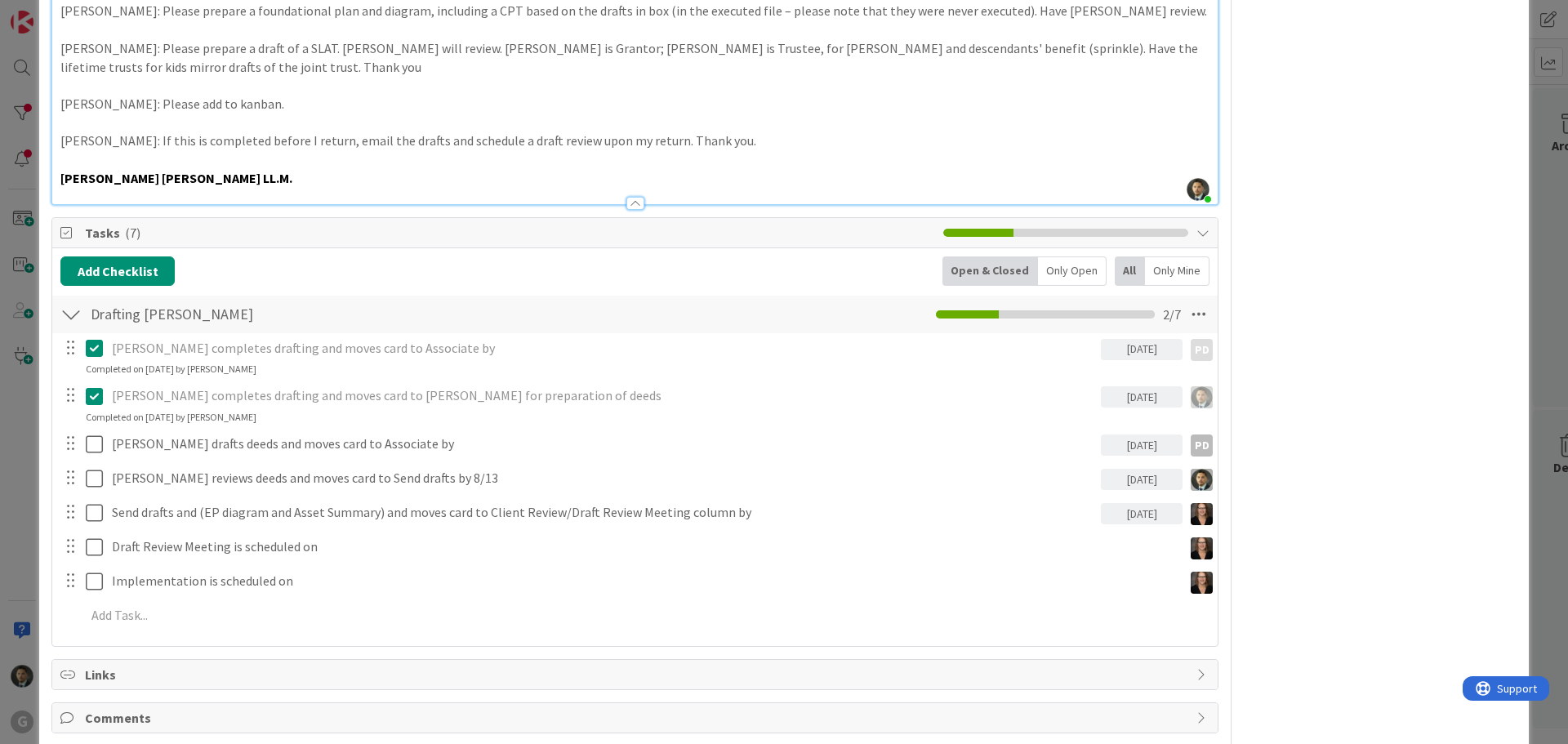
scroll to position [0, 0]
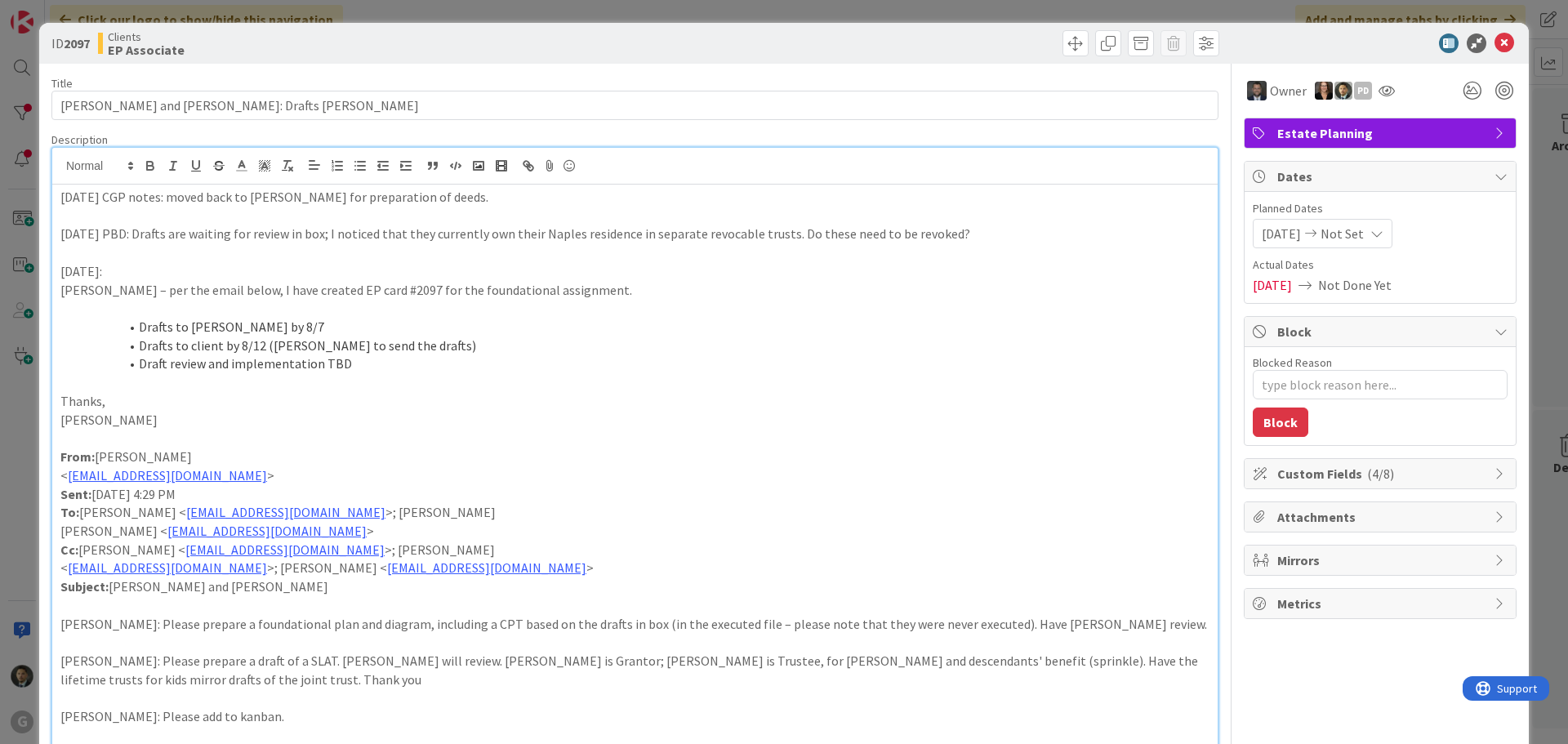
click at [998, 15] on div "ID 2097 Clients EP Associate Title 42 / 128 [PERSON_NAME] and [PERSON_NAME]: Dr…" at bounding box center [784, 372] width 1568 height 744
click at [1067, 36] on span at bounding box center [1075, 43] width 26 height 26
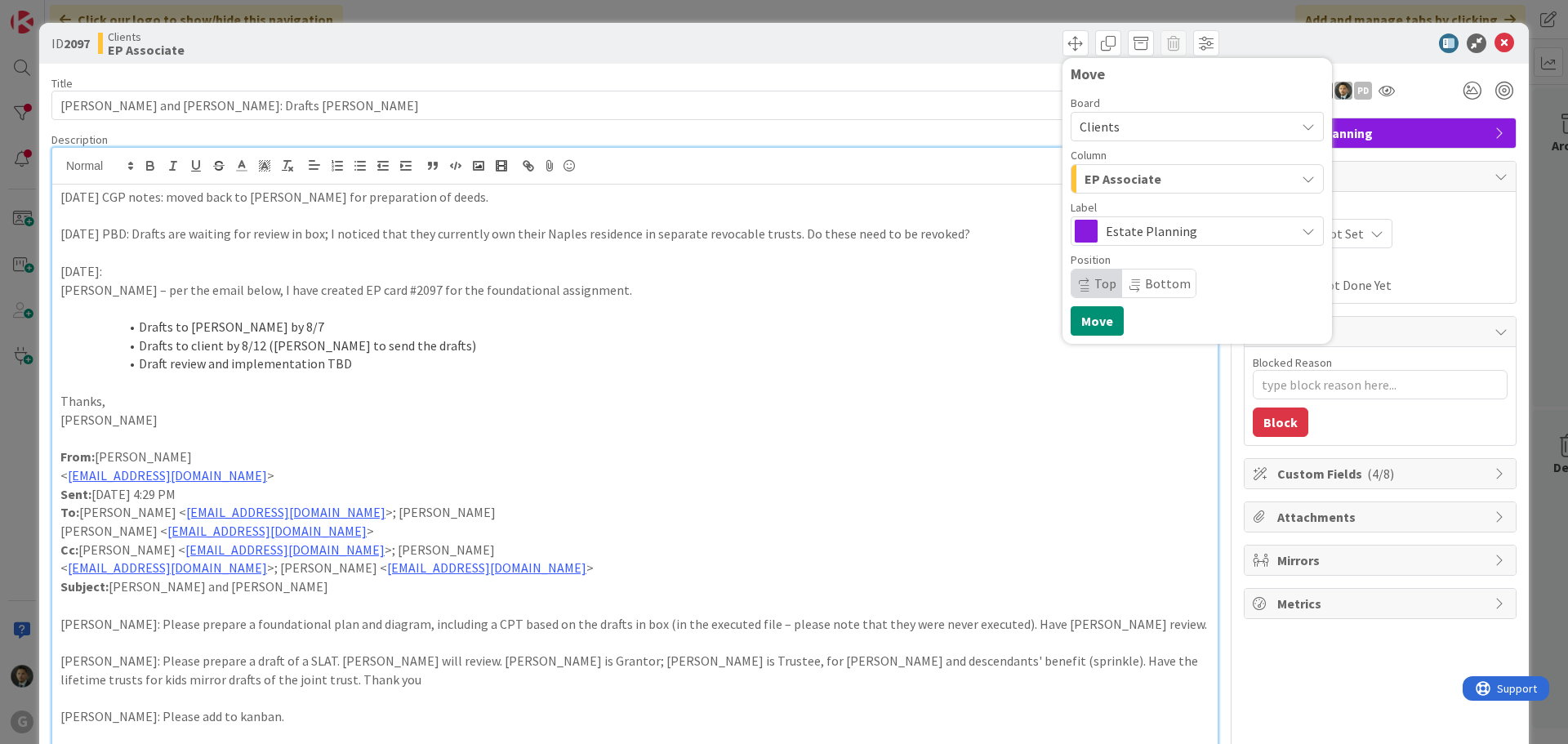
click at [1130, 184] on span "EP Associate" at bounding box center [1122, 179] width 77 height 21
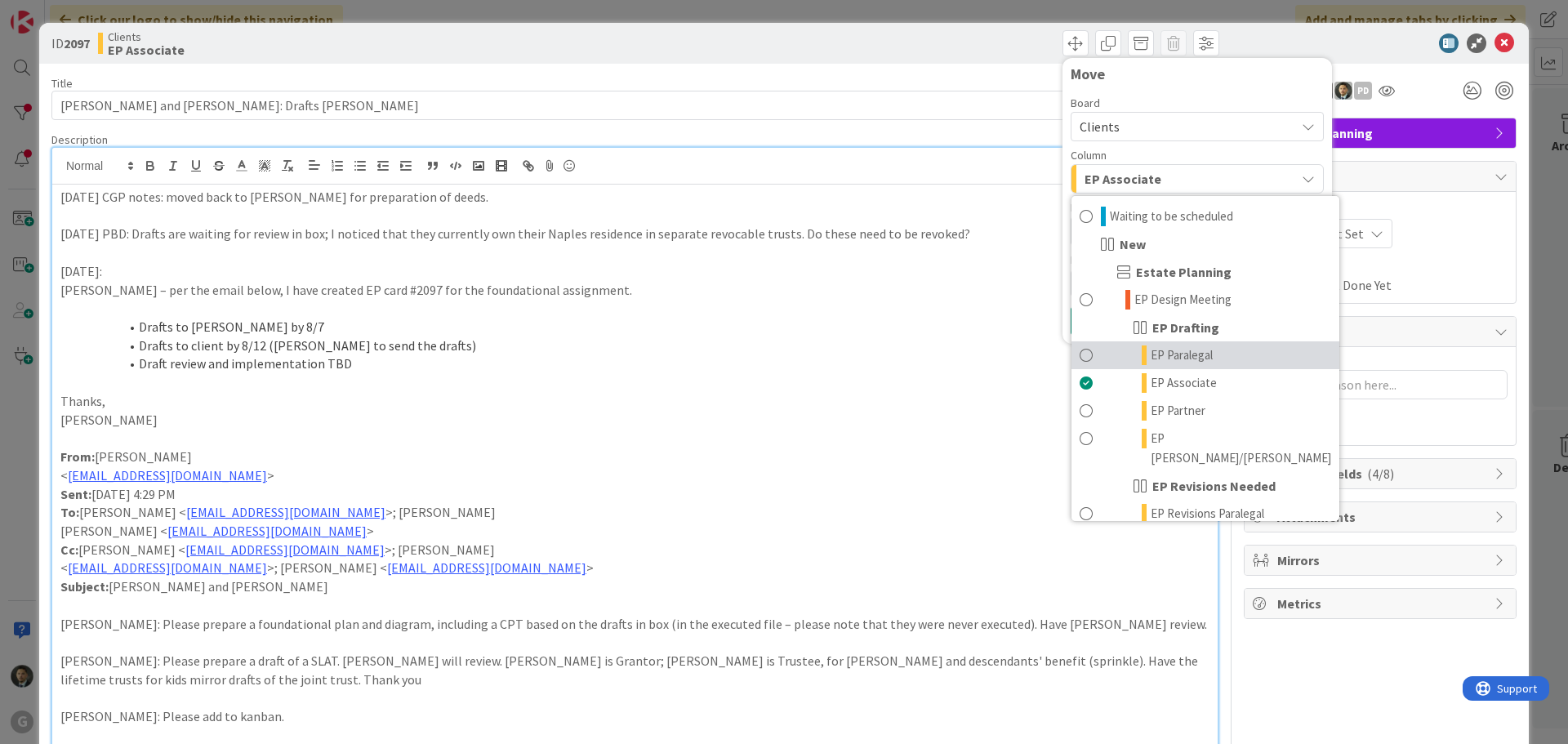
click at [1150, 353] on span "EP Paralegal" at bounding box center [1181, 355] width 62 height 19
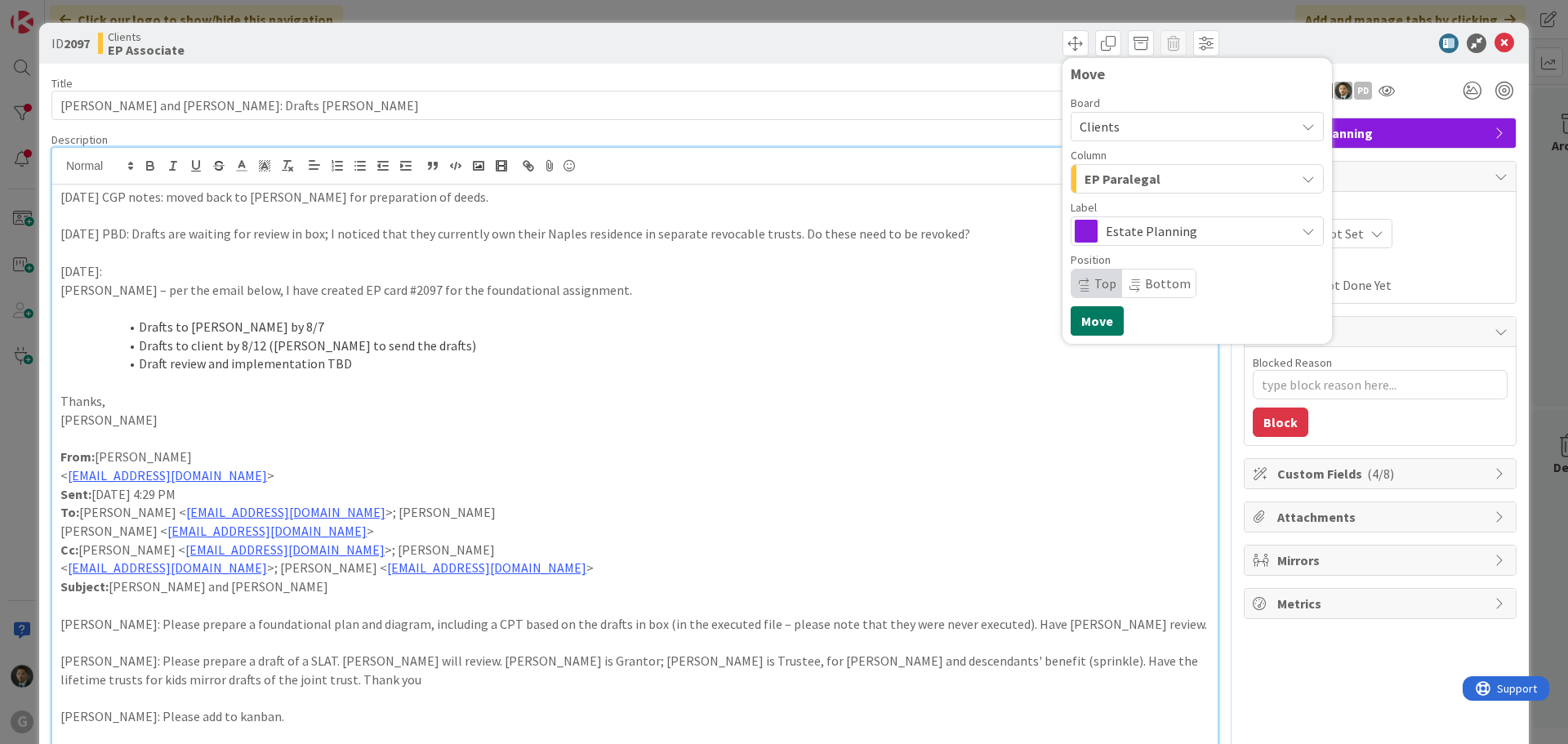
click at [1091, 315] on button "Move" at bounding box center [1097, 321] width 53 height 29
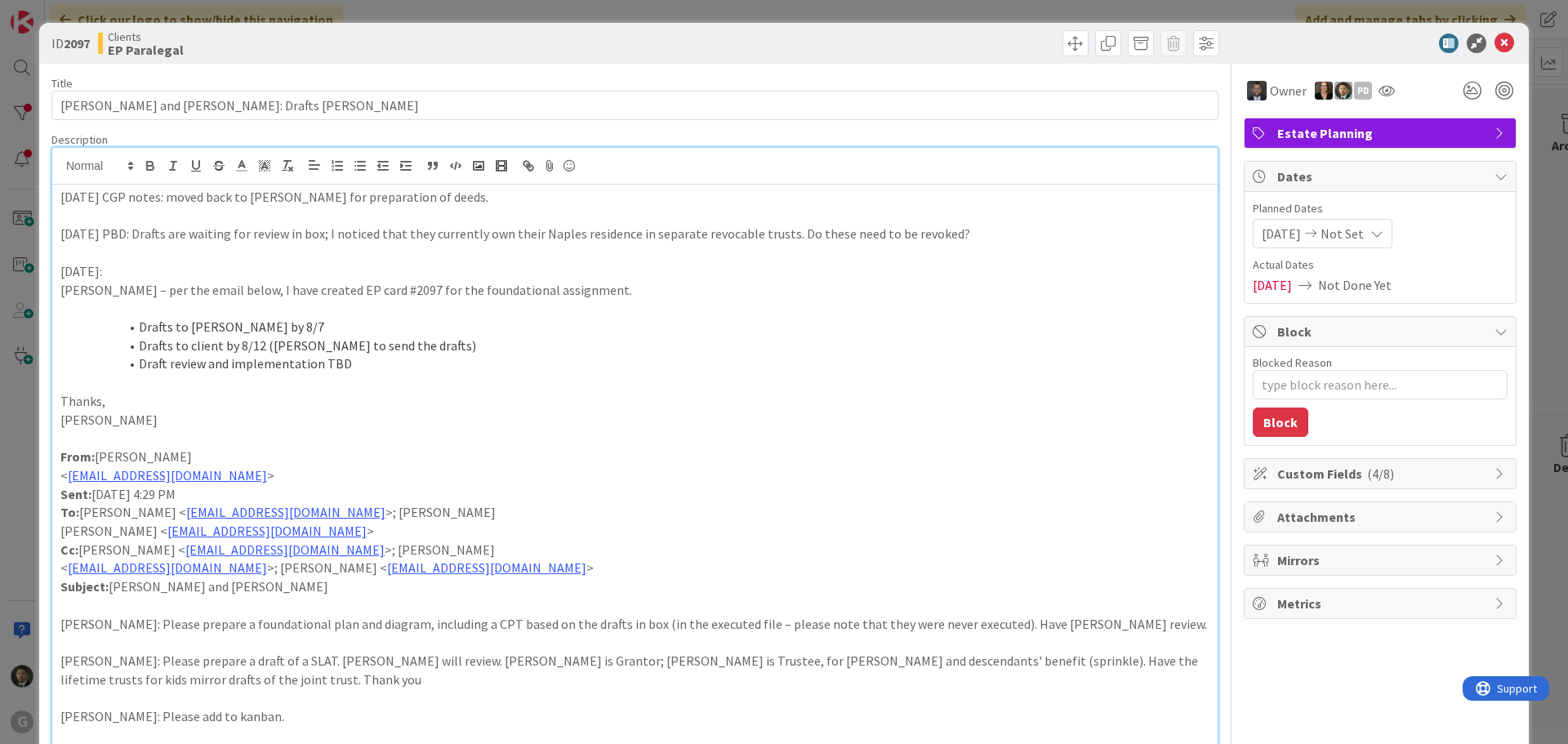
type textarea "x"
click at [934, 16] on div "ID 2097 Clients EP Paralegal Move Move Title 42 / 128 [PERSON_NAME] and [PERSON…" at bounding box center [784, 372] width 1568 height 744
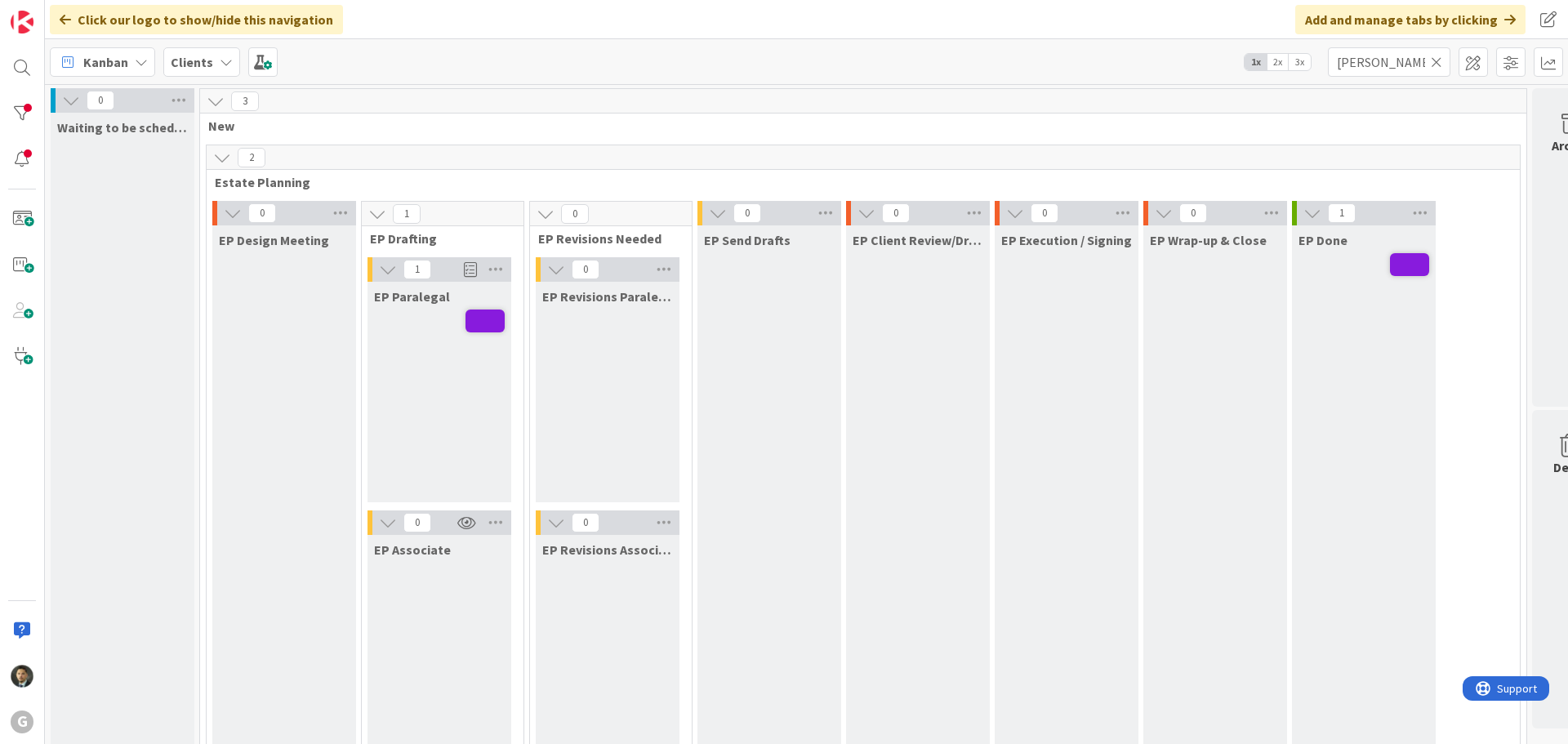
click at [1436, 61] on icon at bounding box center [1436, 62] width 12 height 15
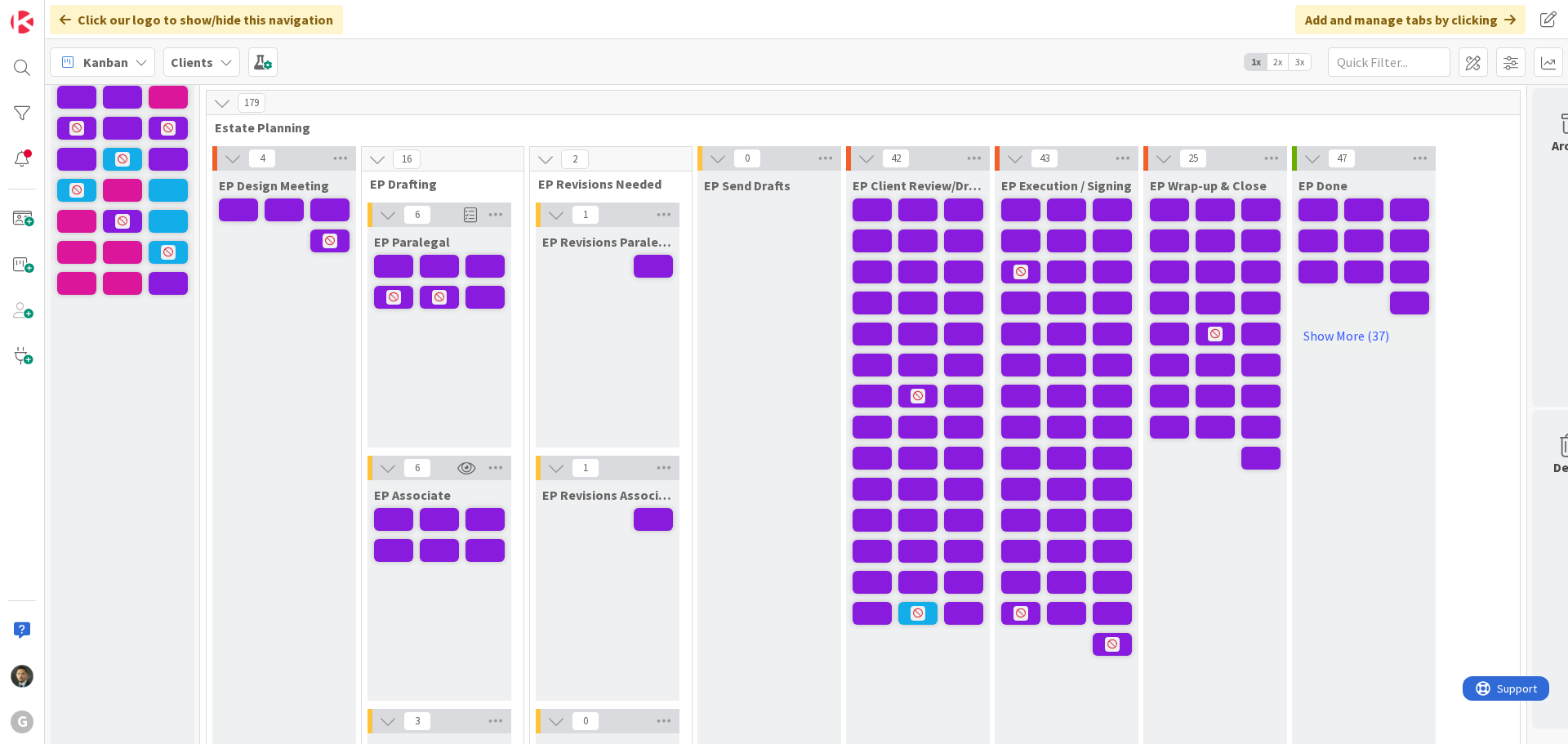
scroll to position [82, 0]
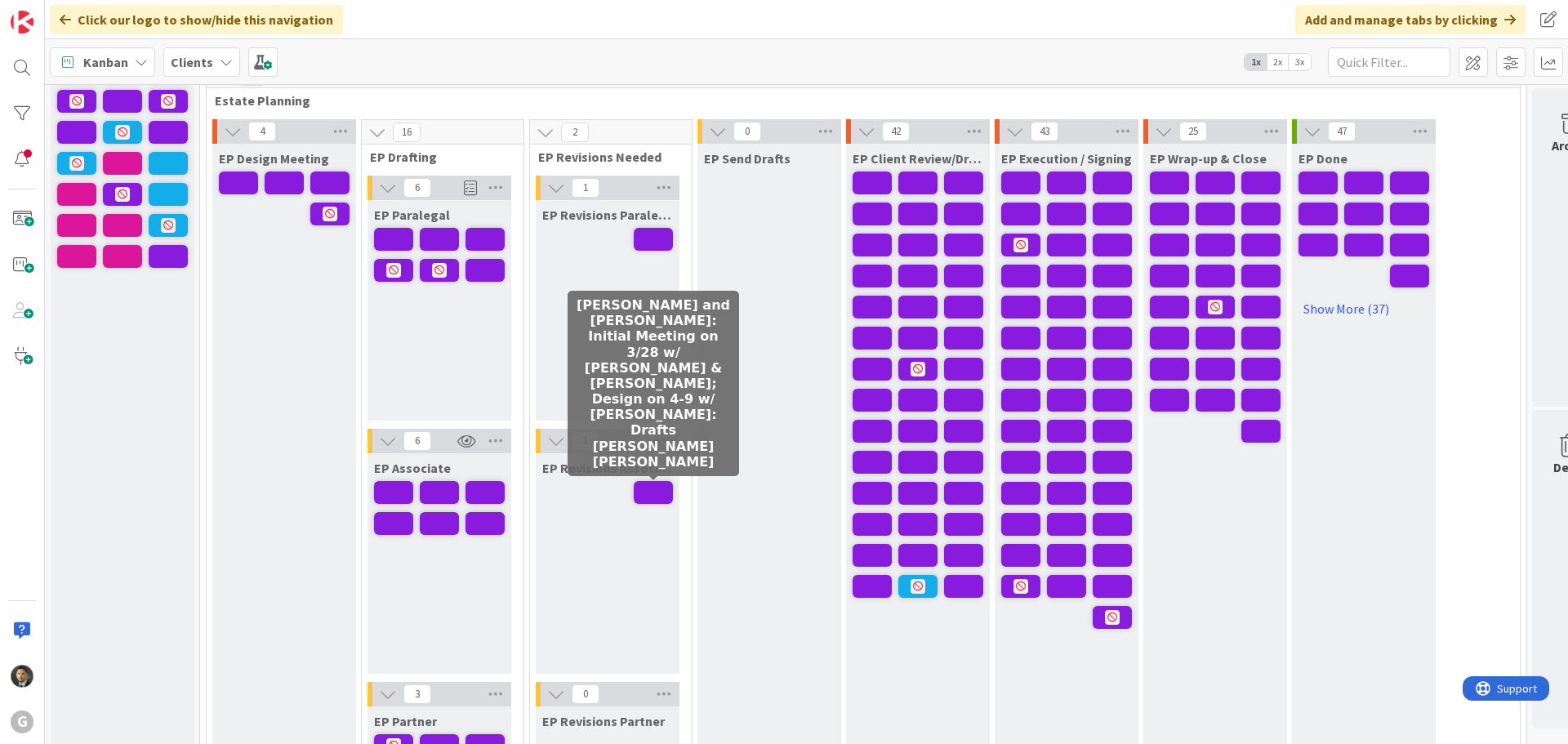
click at [652, 494] on span at bounding box center [653, 492] width 39 height 23
type textarea "x"
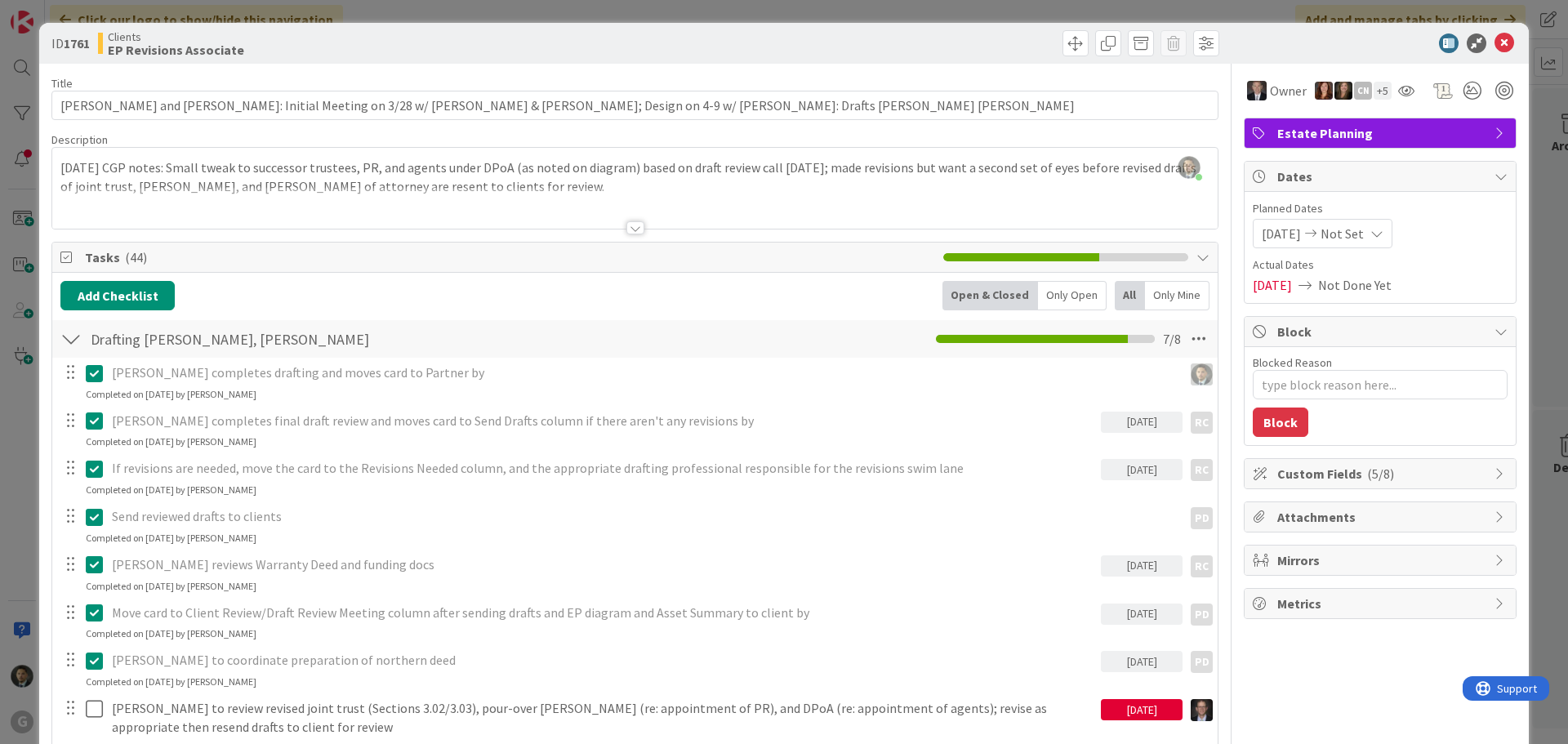
click at [1235, 11] on div "ID 1761 Clients EP Revisions Associate Title 108 / 128 [PERSON_NAME] and [PERSO…" at bounding box center [784, 372] width 1568 height 744
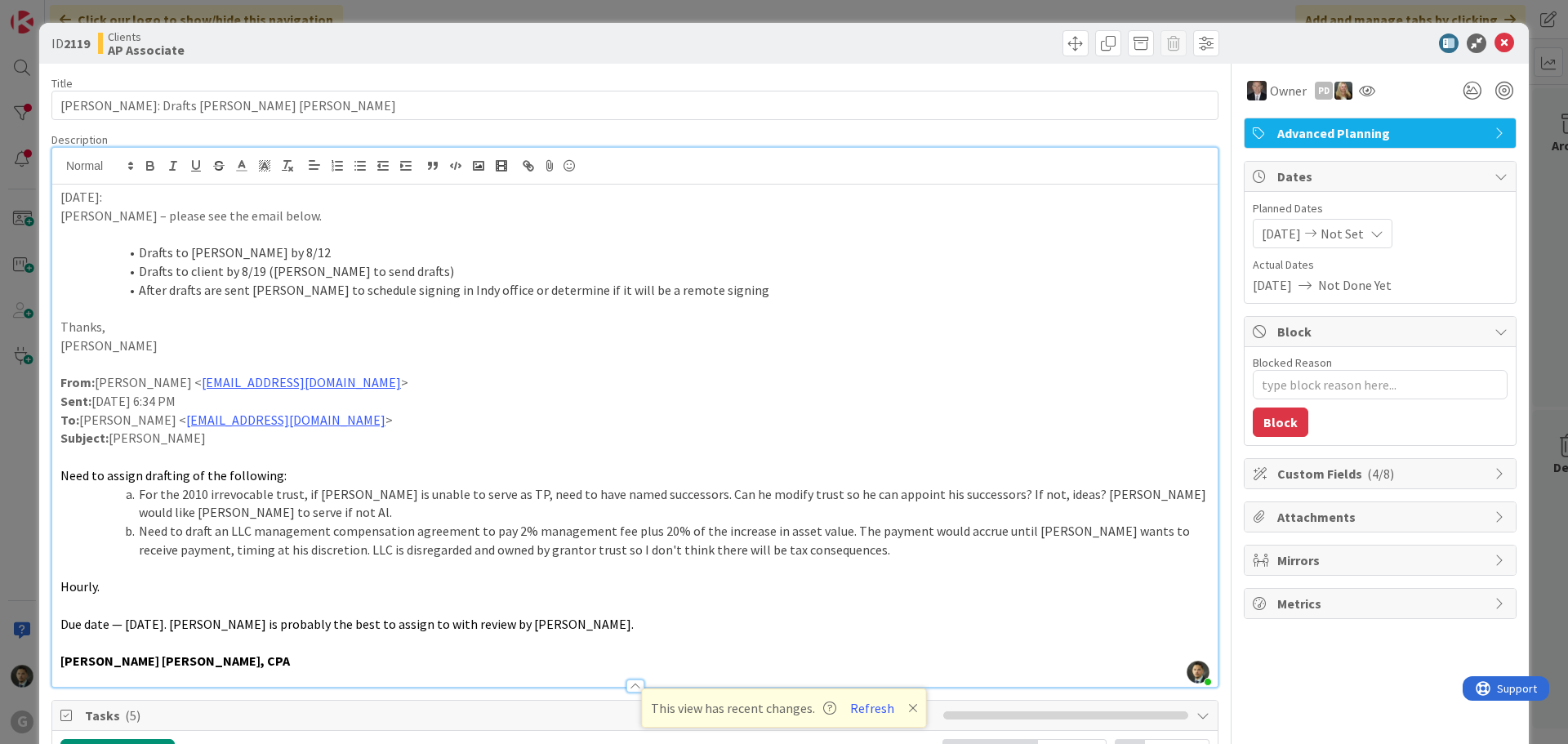
scroll to position [163, 0]
